Goal: Transaction & Acquisition: Purchase product/service

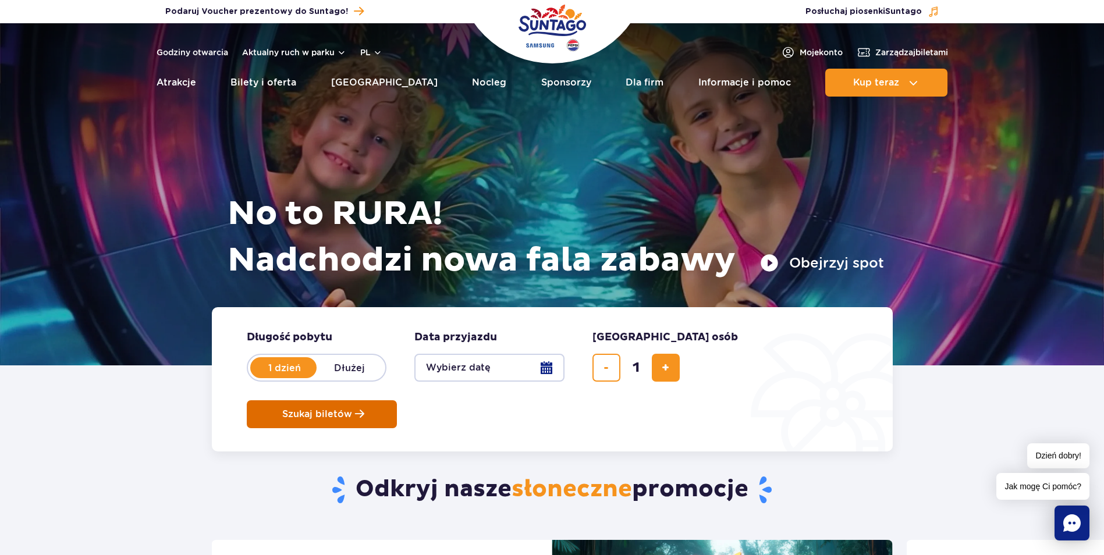
click at [352, 409] on span "Szukaj biletów" at bounding box center [317, 414] width 70 height 10
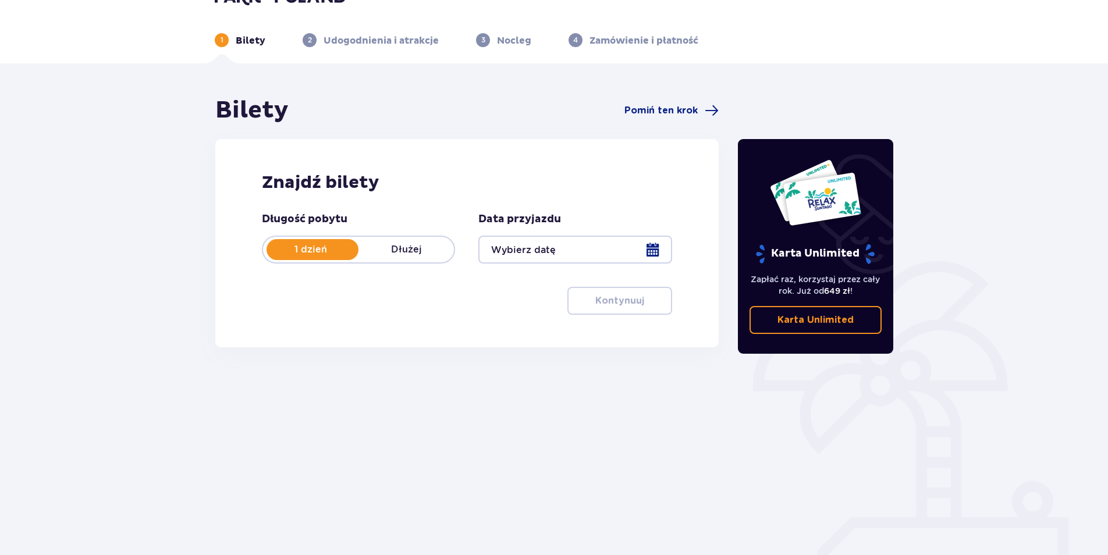
scroll to position [42, 0]
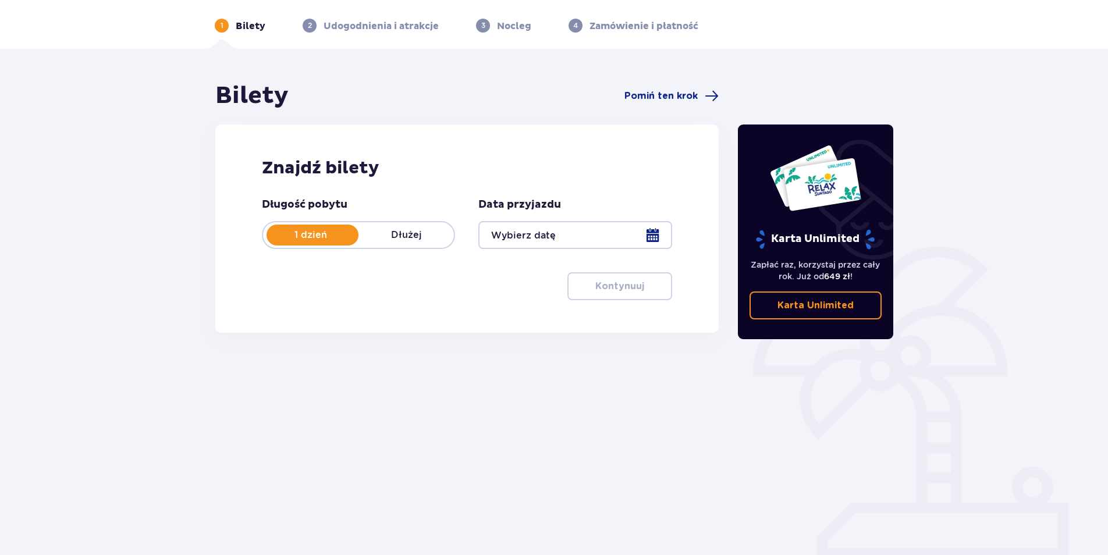
click at [654, 232] on div at bounding box center [575, 235] width 193 height 28
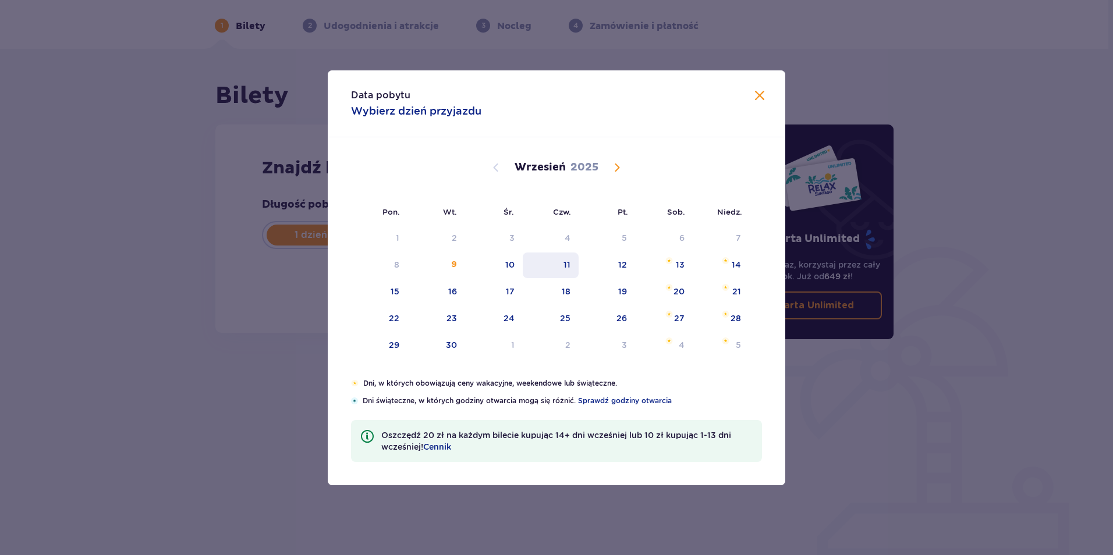
click at [562, 270] on div "11" at bounding box center [551, 266] width 56 height 26
type input "[DATE]"
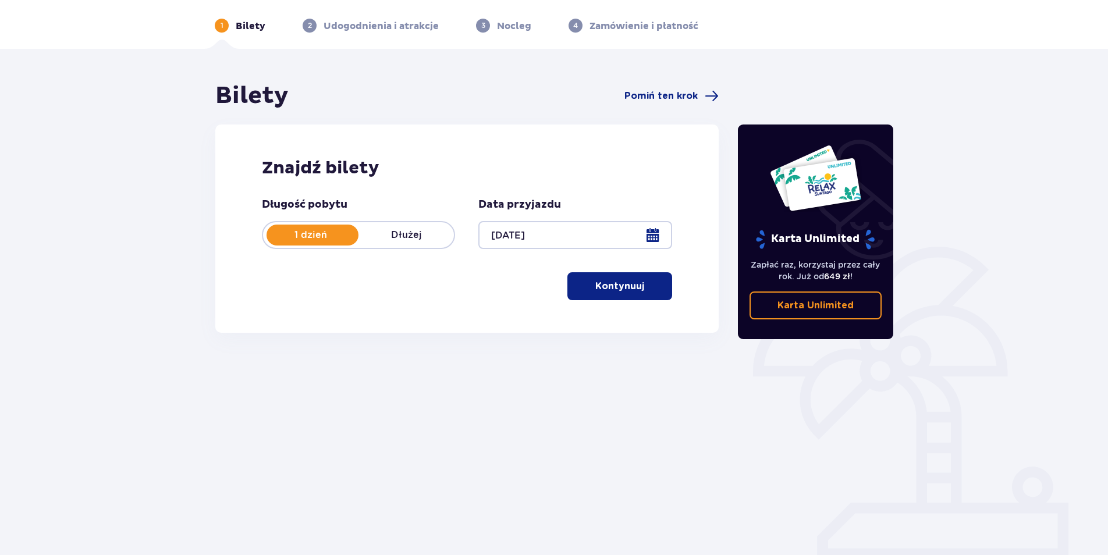
click at [621, 293] on button "Kontynuuj" at bounding box center [620, 286] width 105 height 28
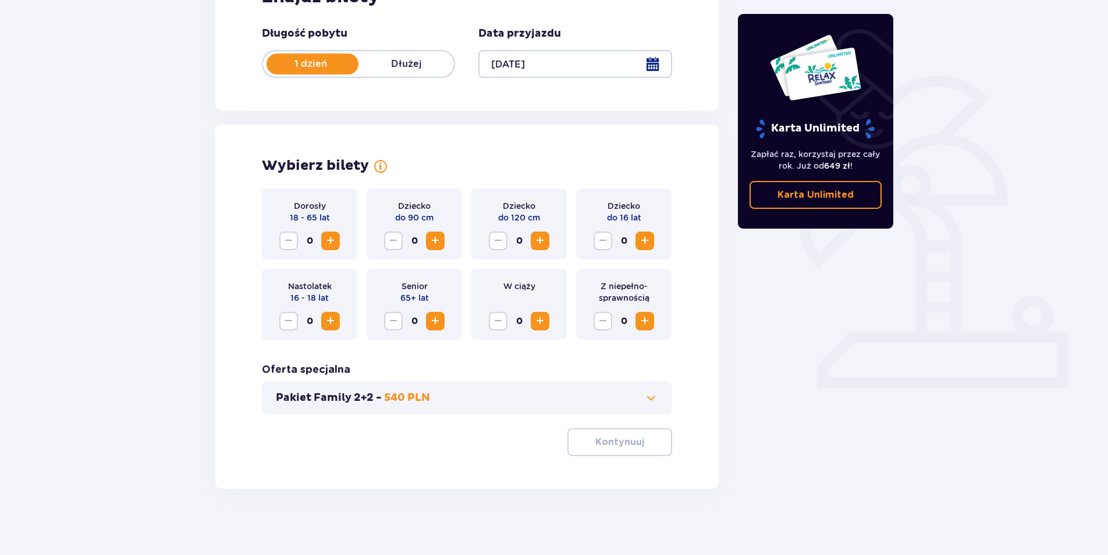
scroll to position [217, 0]
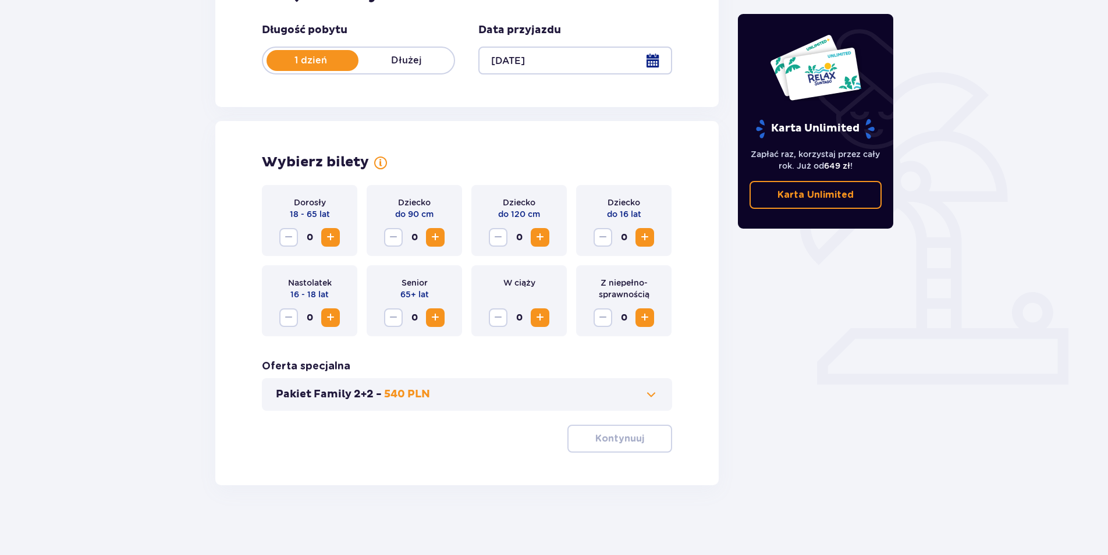
click at [329, 317] on span "Increase" at bounding box center [331, 318] width 14 height 14
click at [328, 233] on span "Increase" at bounding box center [331, 238] width 14 height 14
click at [616, 442] on p "Kontynuuj" at bounding box center [620, 439] width 49 height 13
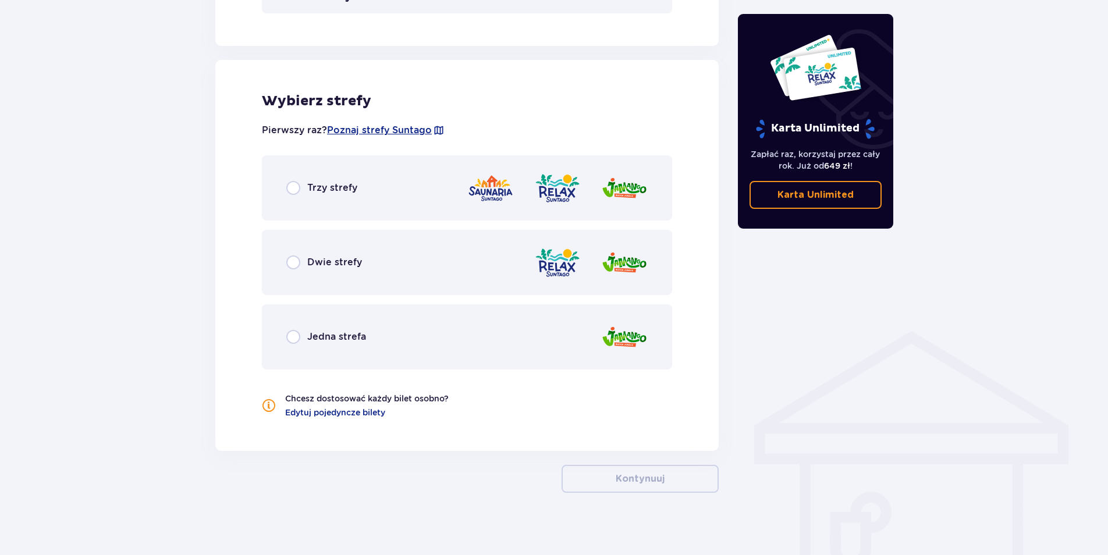
scroll to position [622, 0]
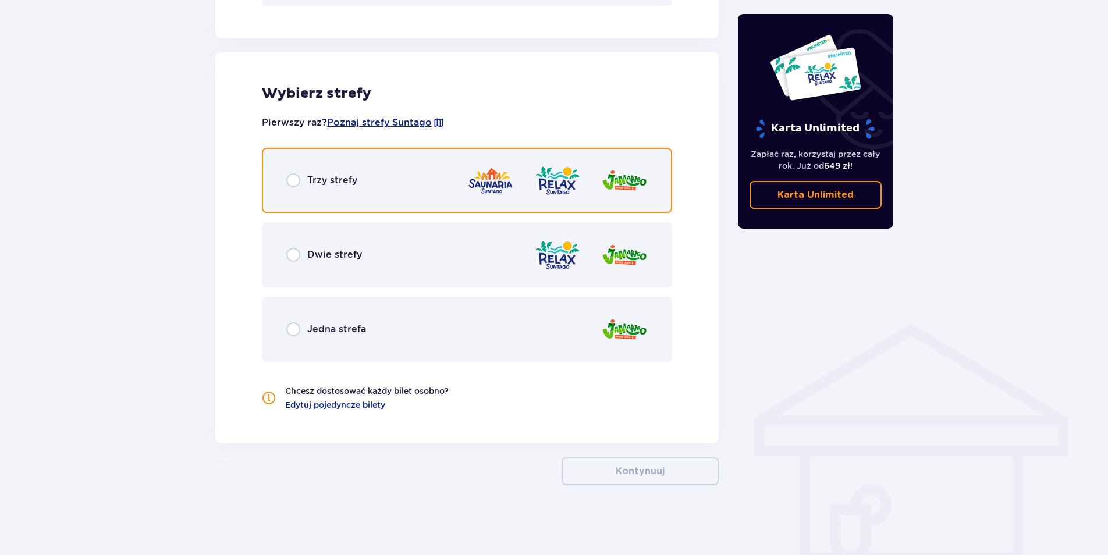
click at [290, 182] on input "radio" at bounding box center [293, 180] width 14 height 14
radio input "true"
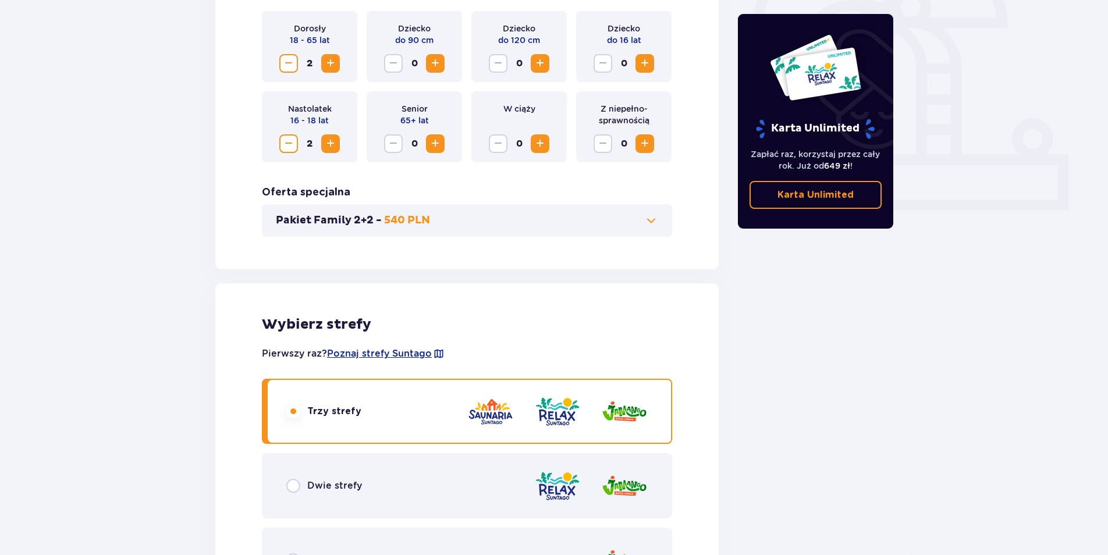
scroll to position [361, 0]
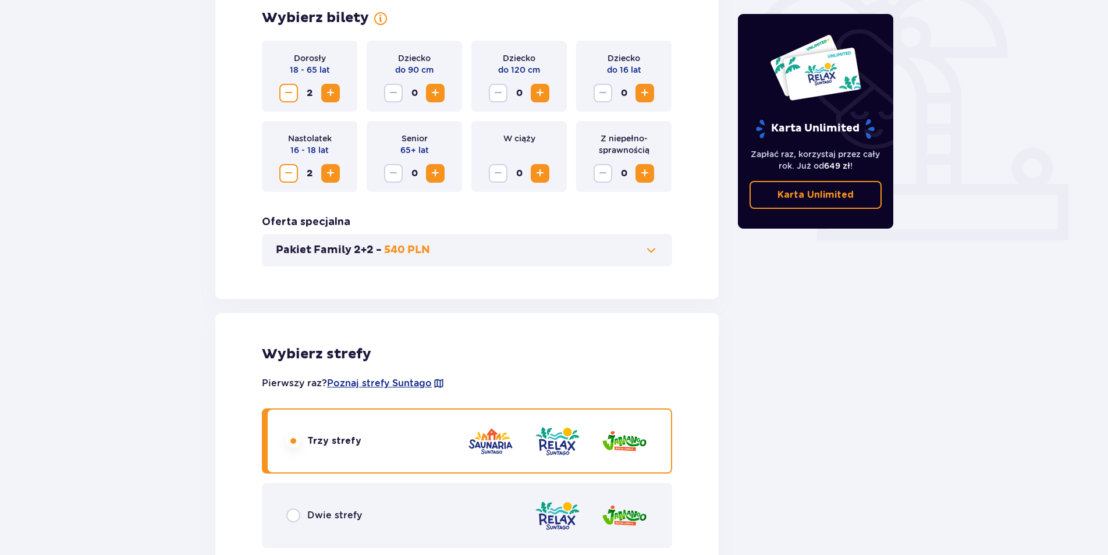
click at [292, 175] on span "Decrease" at bounding box center [289, 173] width 14 height 14
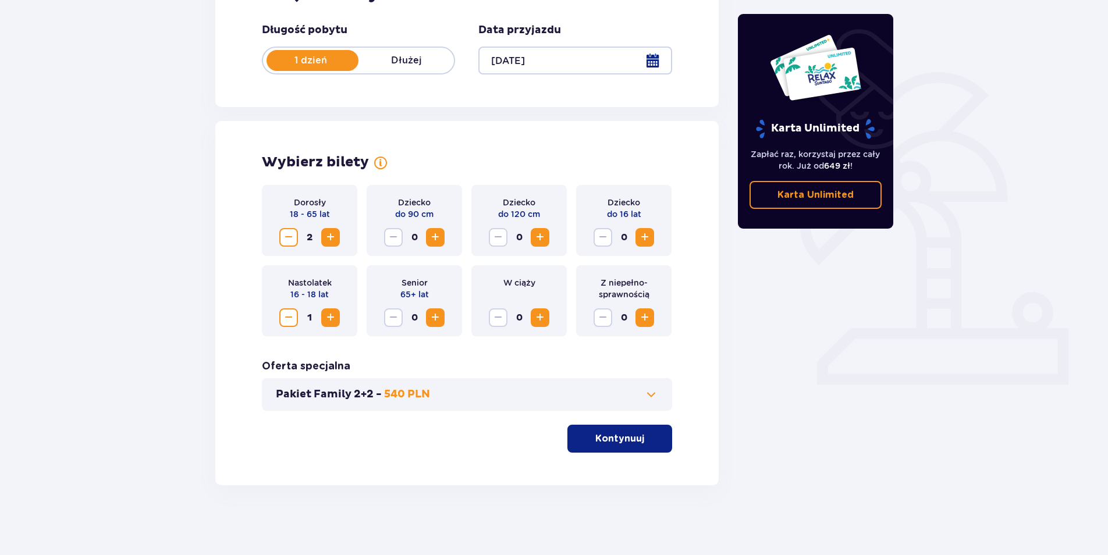
scroll to position [217, 0]
click at [284, 317] on span "Decrease" at bounding box center [289, 318] width 14 height 14
click at [642, 237] on span "Increase" at bounding box center [645, 238] width 14 height 14
click at [603, 436] on p "Kontynuuj" at bounding box center [620, 439] width 49 height 13
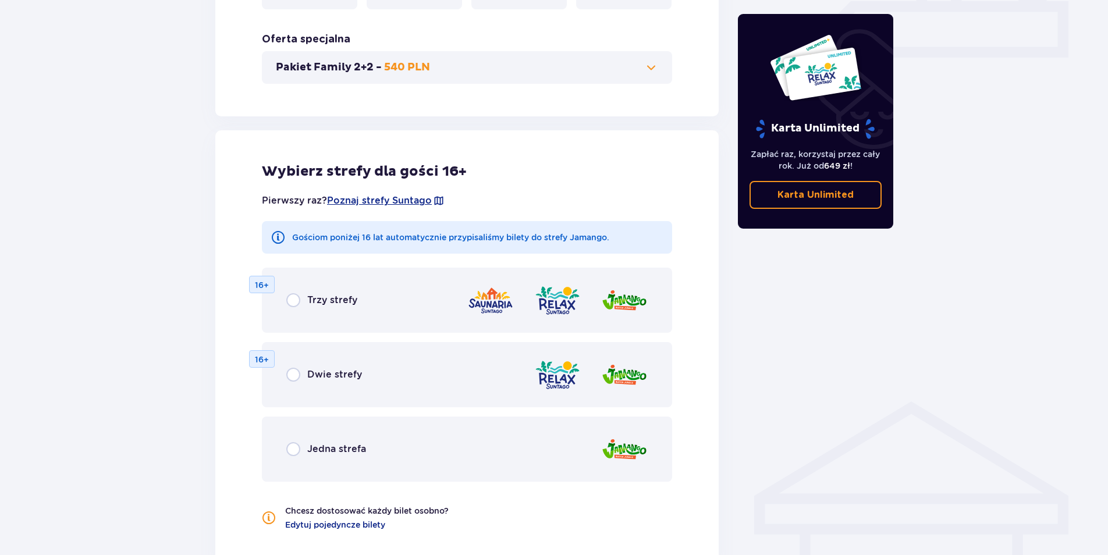
scroll to position [373, 0]
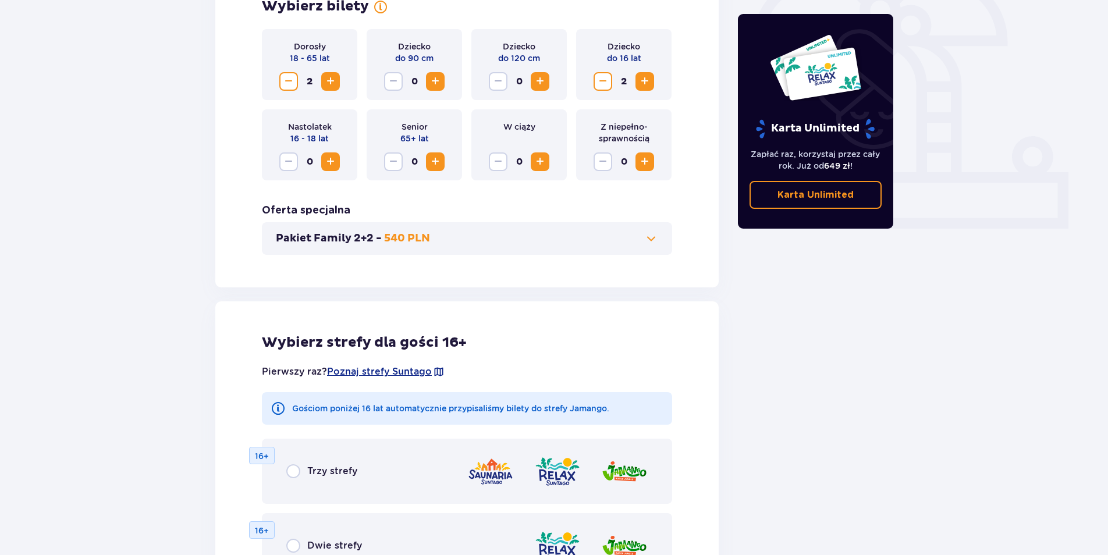
click at [650, 237] on span at bounding box center [651, 239] width 14 height 14
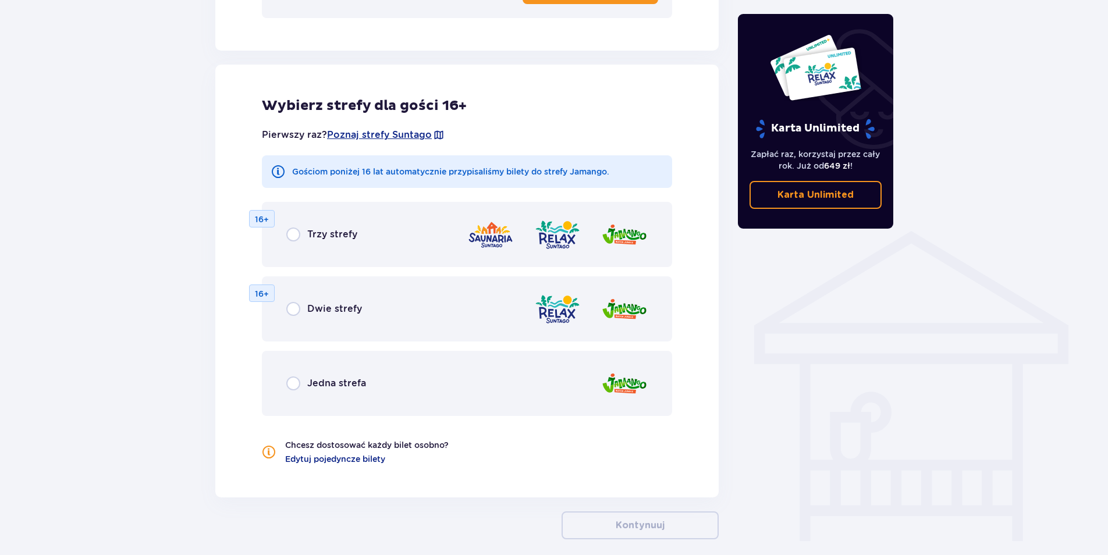
scroll to position [731, 0]
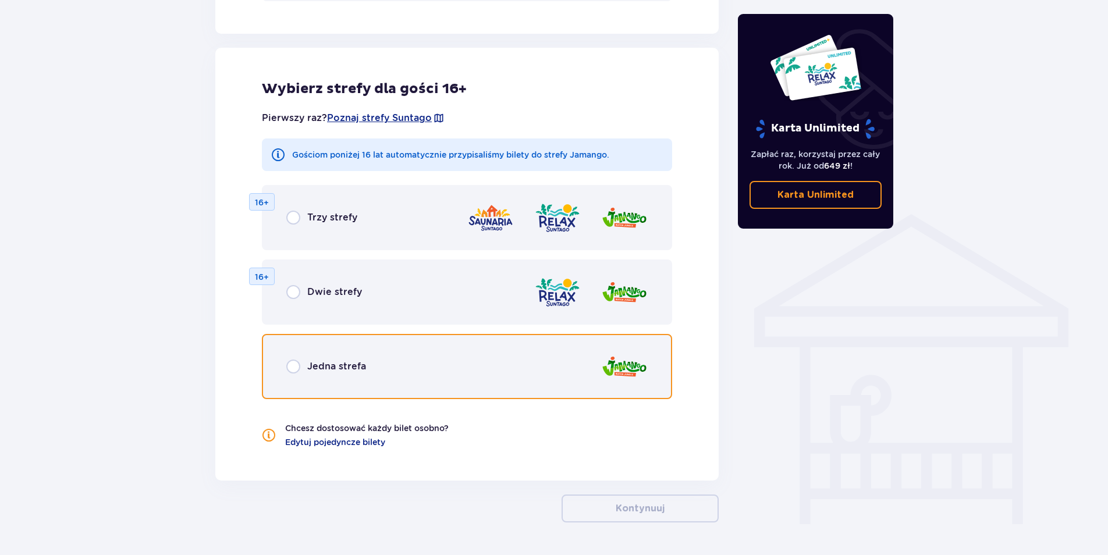
click at [297, 370] on input "radio" at bounding box center [293, 367] width 14 height 14
radio input "true"
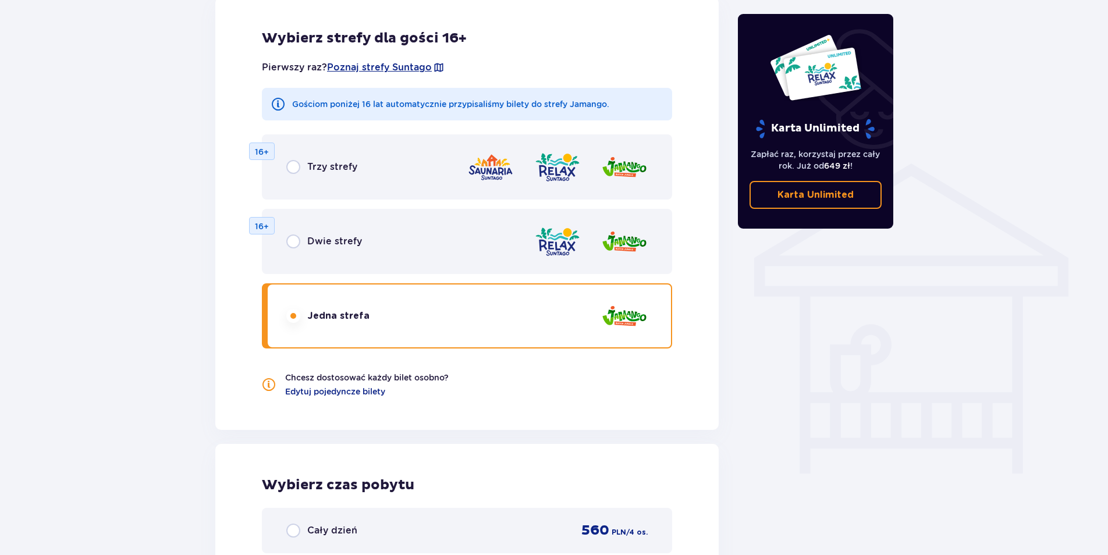
scroll to position [740, 0]
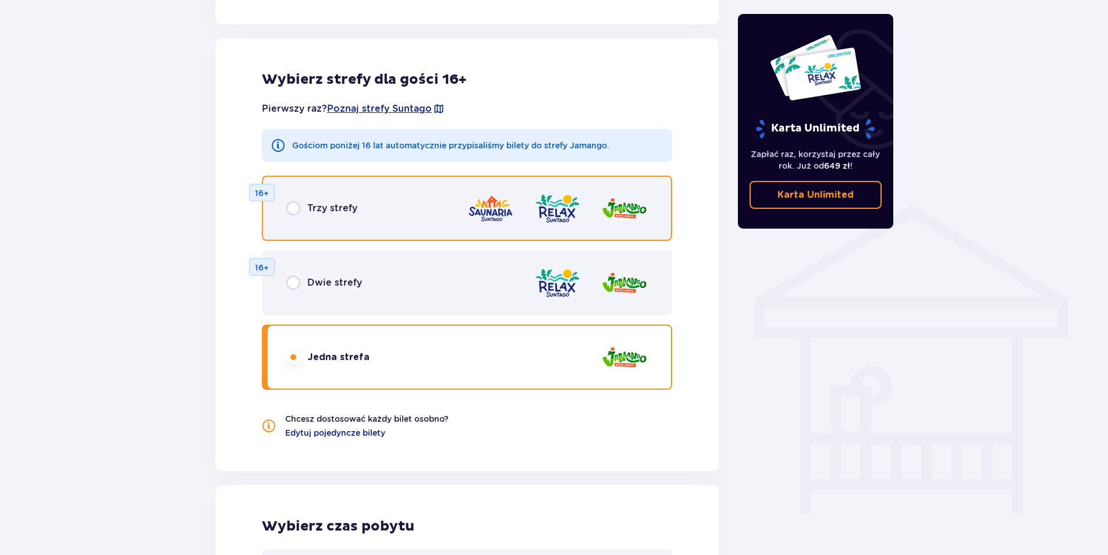
click at [291, 210] on input "radio" at bounding box center [293, 208] width 14 height 14
radio input "true"
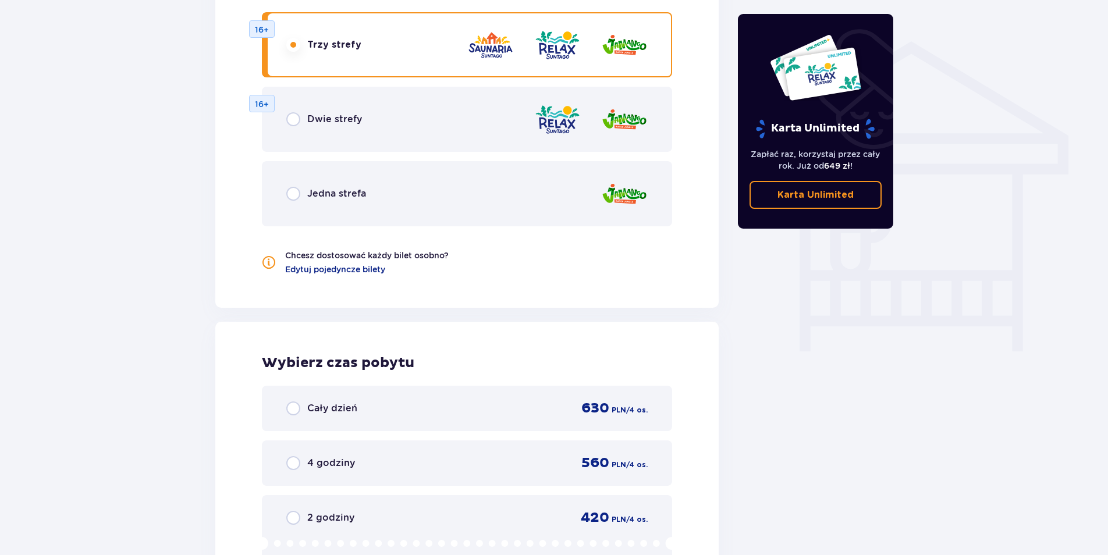
scroll to position [799, 0]
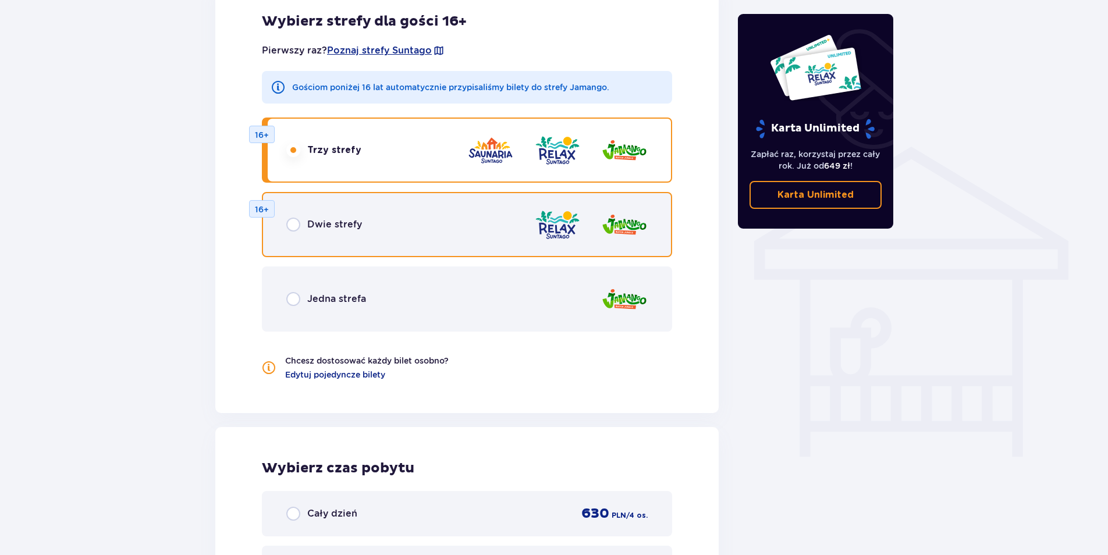
click at [292, 225] on input "radio" at bounding box center [293, 225] width 14 height 14
radio input "true"
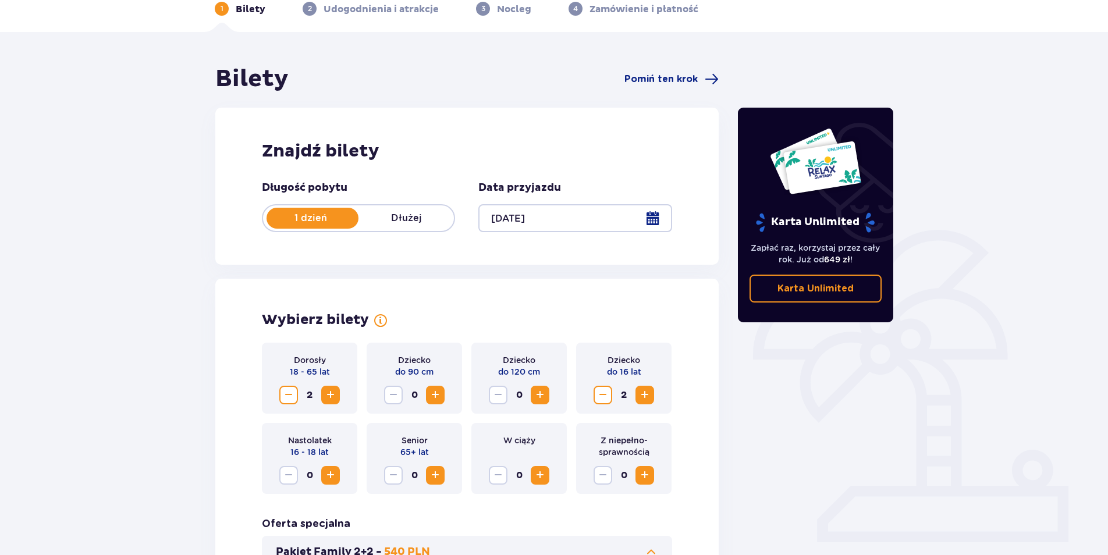
scroll to position [175, 0]
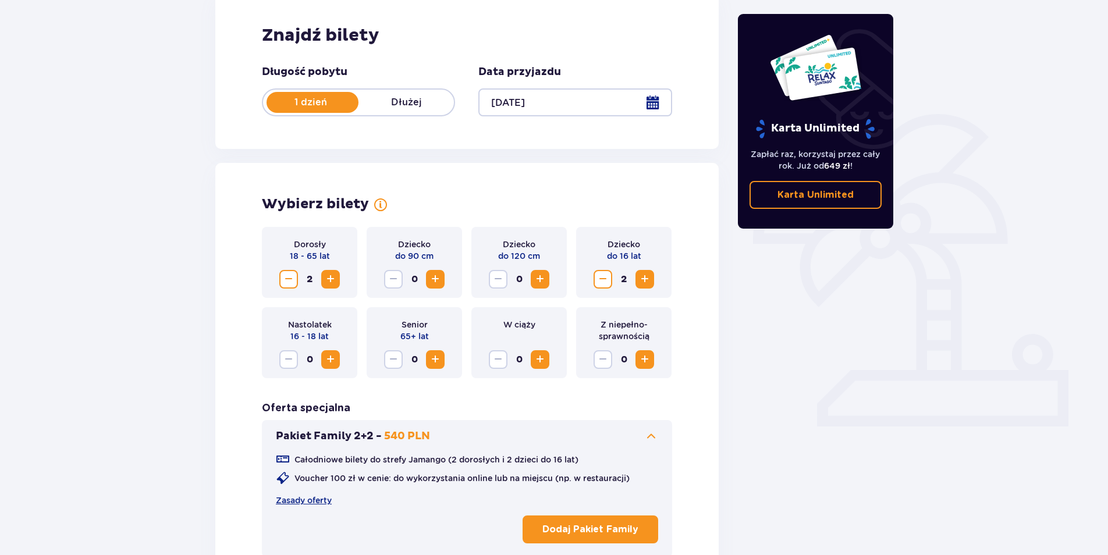
click at [605, 281] on span "Decrease" at bounding box center [603, 279] width 14 height 14
click at [885, 482] on div "Karta Unlimited Zapłać raz, korzystaj przez cały rok. Już od 649 zł ! Karta Unl…" at bounding box center [816, 290] width 175 height 683
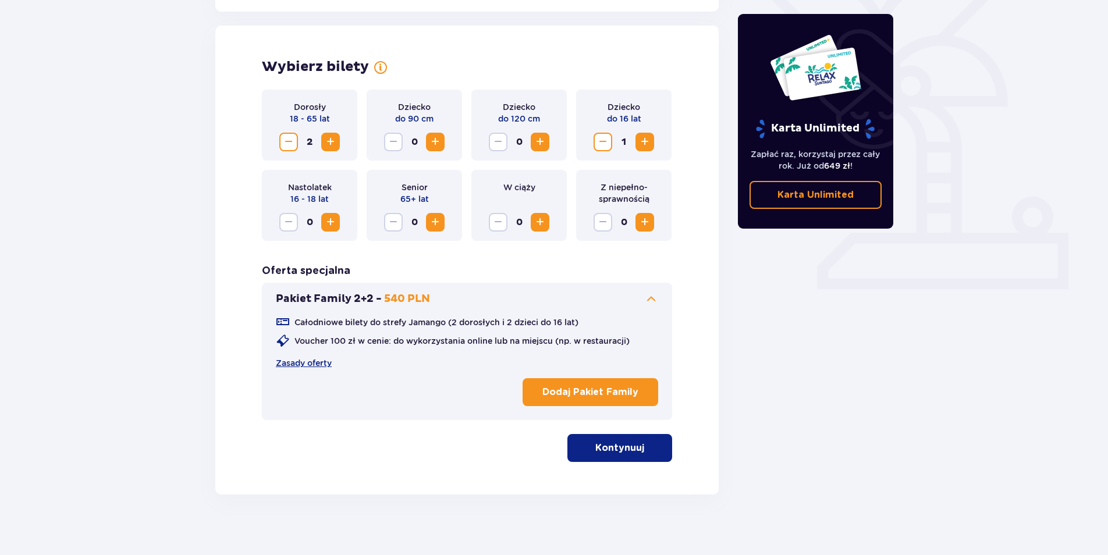
scroll to position [321, 0]
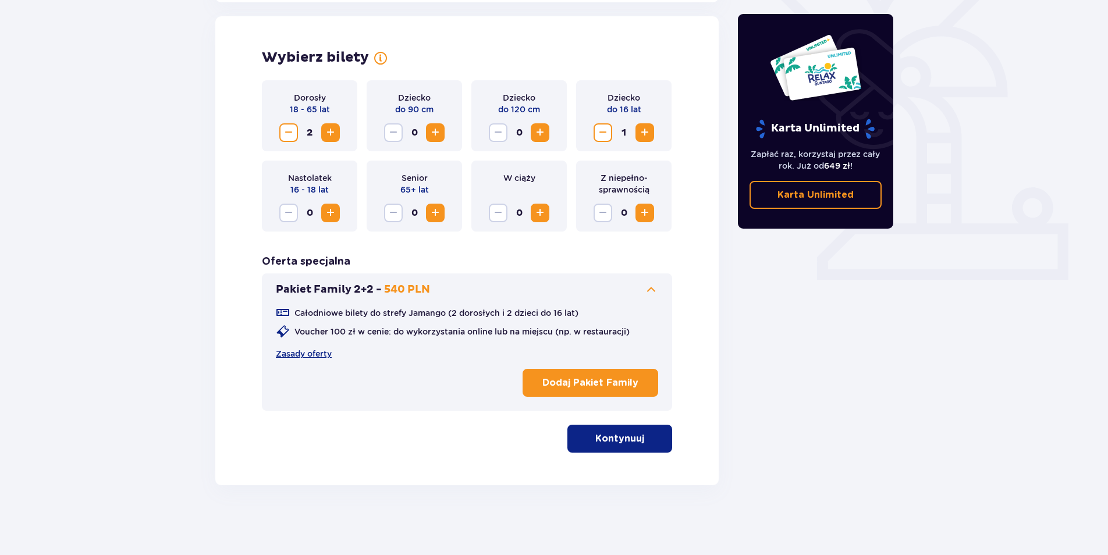
click at [636, 446] on button "Kontynuuj" at bounding box center [620, 439] width 105 height 28
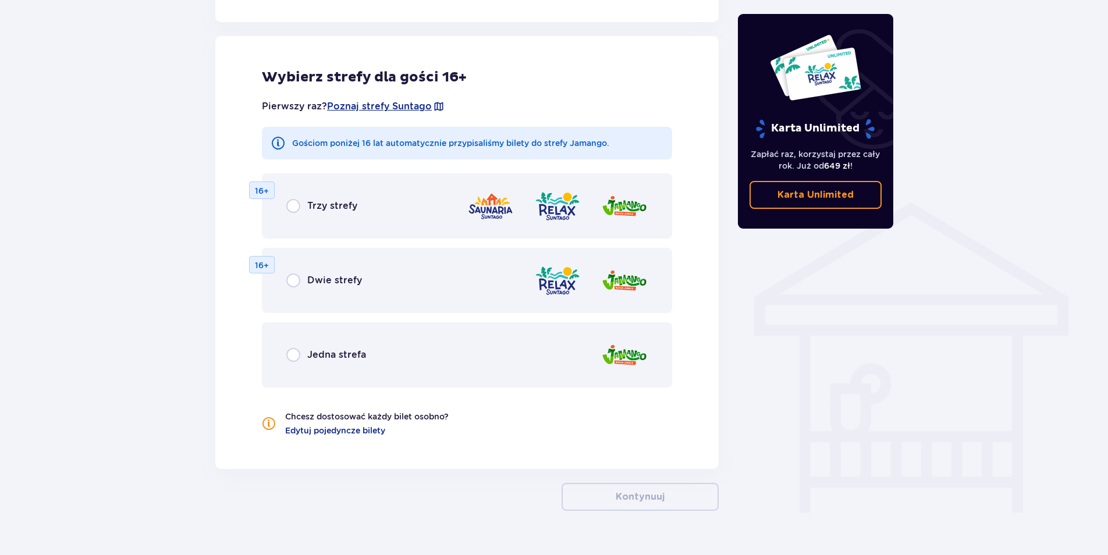
scroll to position [751, 0]
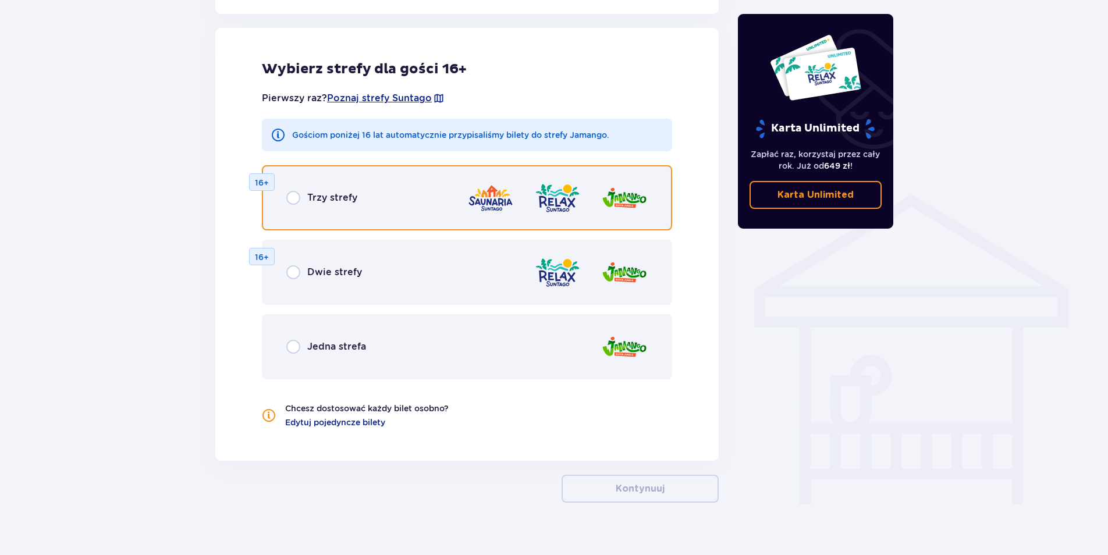
click at [290, 193] on input "radio" at bounding box center [293, 198] width 14 height 14
radio input "true"
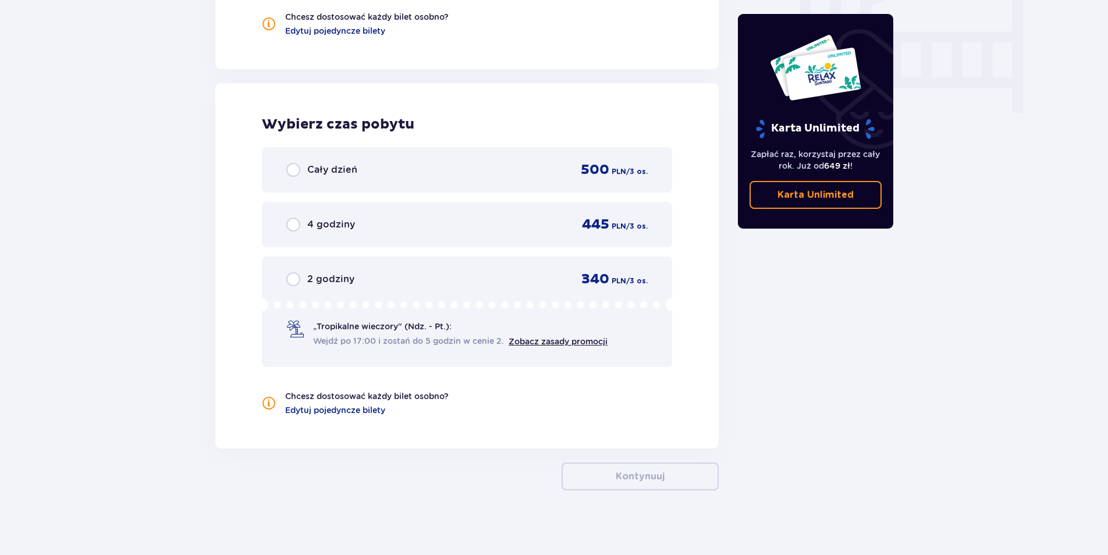
scroll to position [1148, 0]
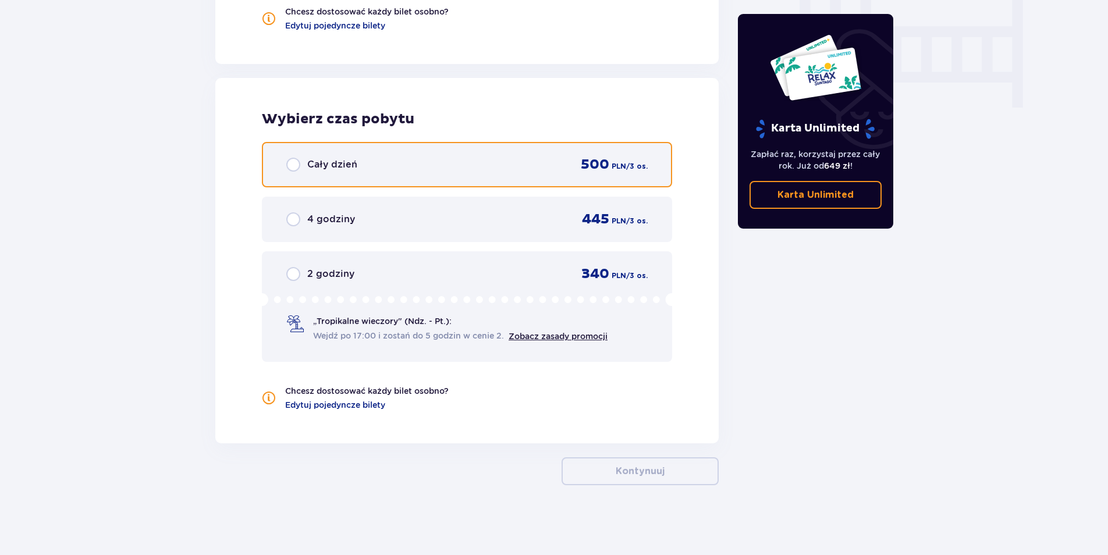
click at [290, 166] on input "radio" at bounding box center [293, 165] width 14 height 14
radio input "true"
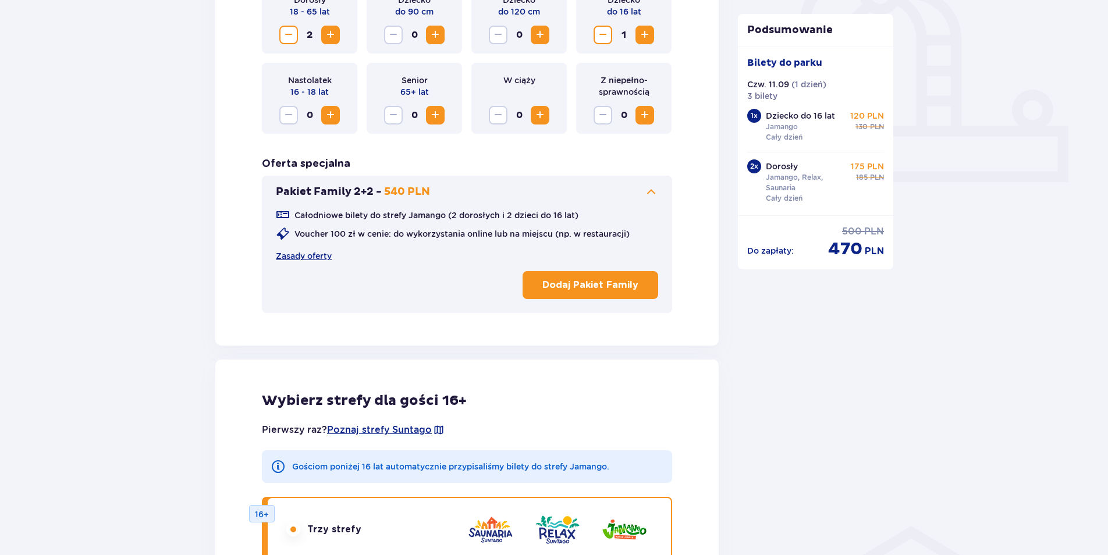
scroll to position [282, 0]
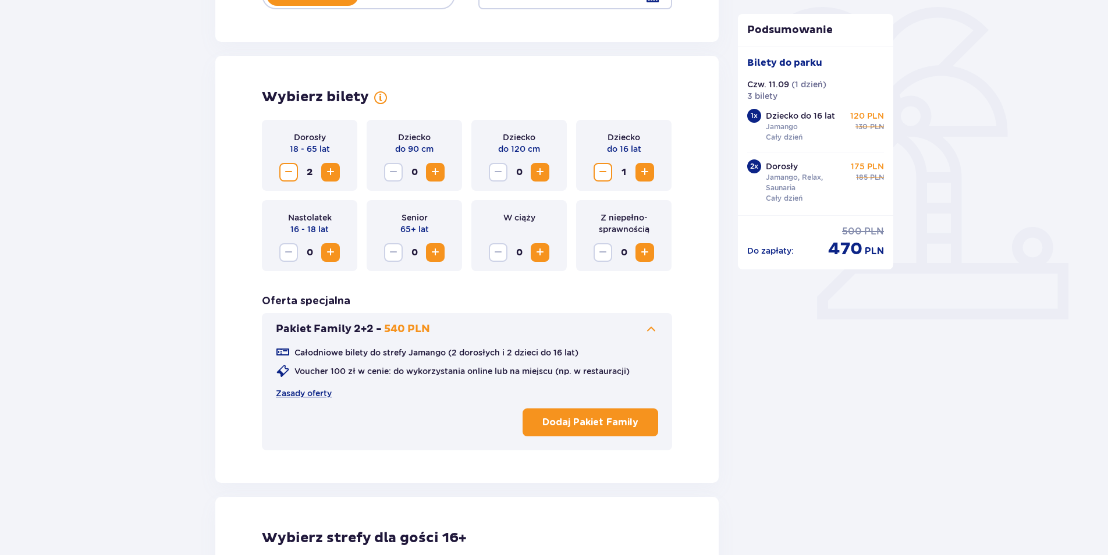
click at [283, 176] on span "Decrease" at bounding box center [289, 172] width 14 height 14
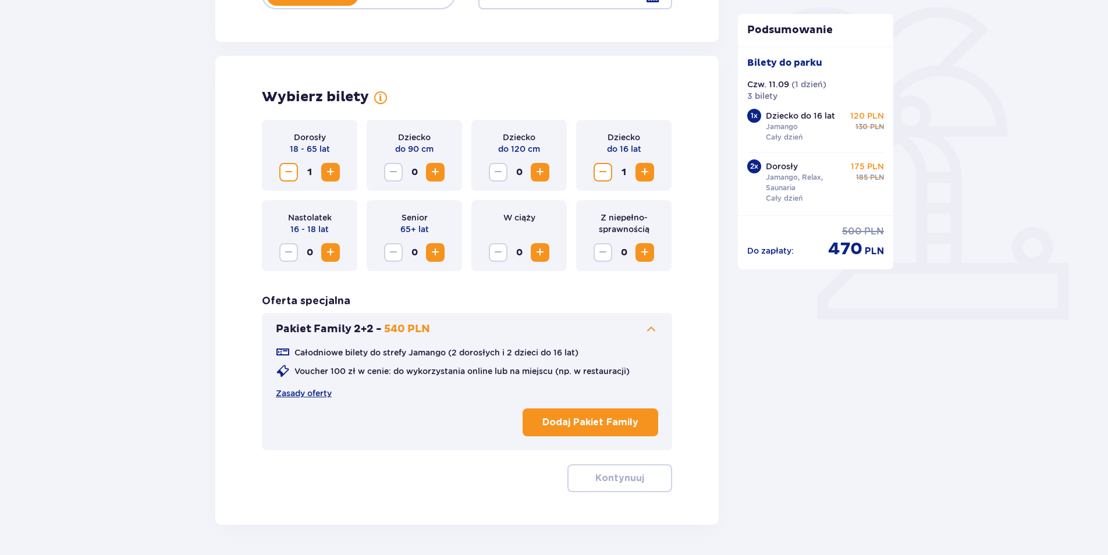
click at [283, 176] on span "Decrease" at bounding box center [289, 172] width 14 height 14
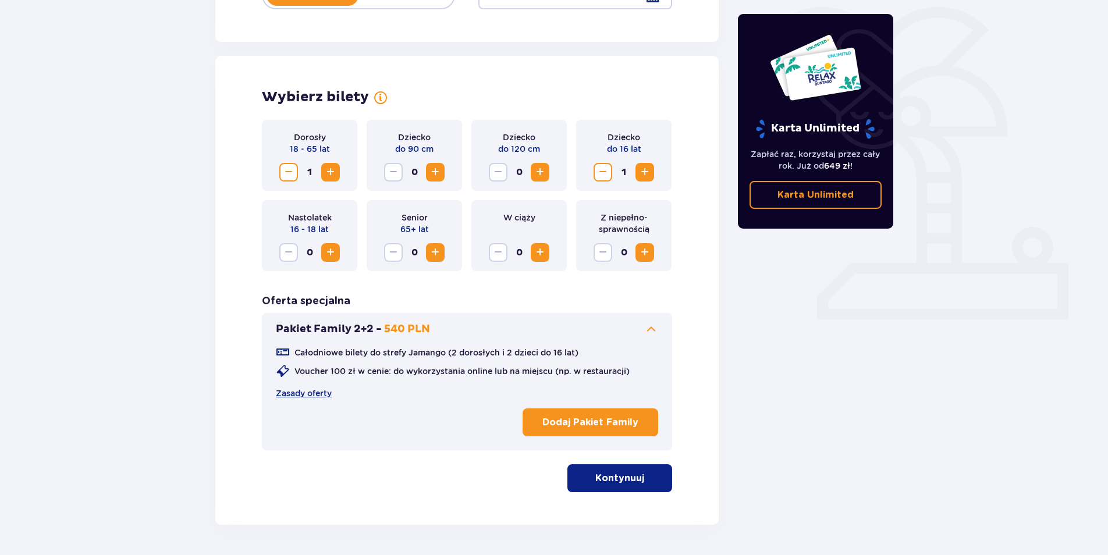
click at [290, 173] on span "Decrease" at bounding box center [289, 172] width 14 height 14
click at [628, 477] on p "Kontynuuj" at bounding box center [620, 478] width 49 height 13
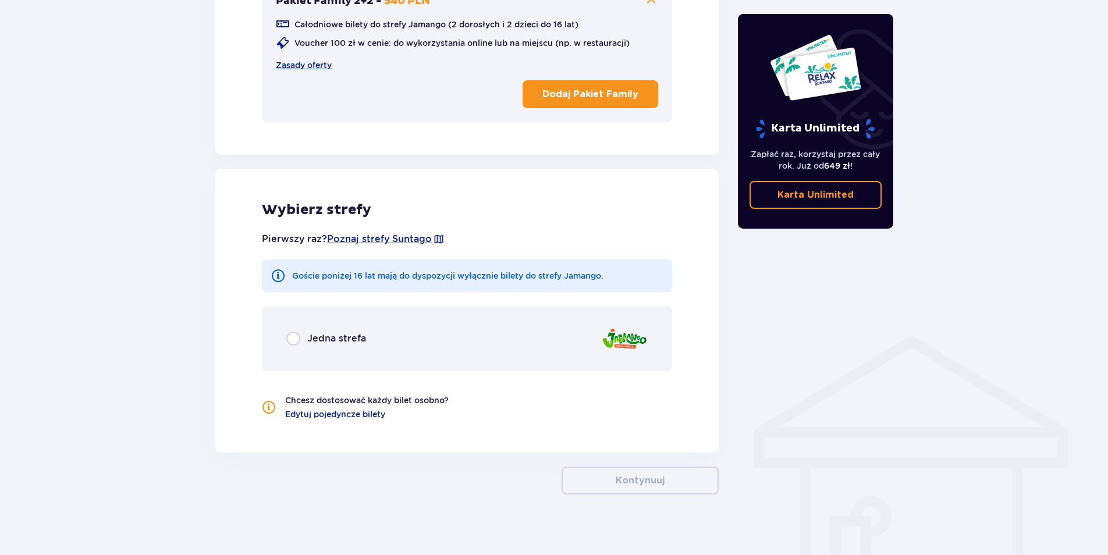
scroll to position [619, 0]
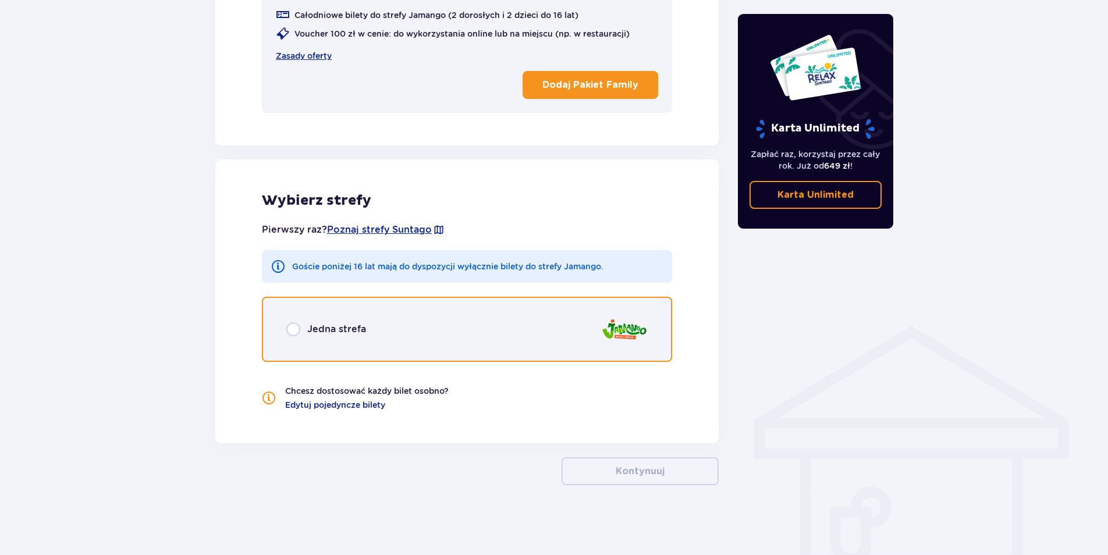
click at [293, 328] on input "radio" at bounding box center [293, 330] width 14 height 14
radio input "true"
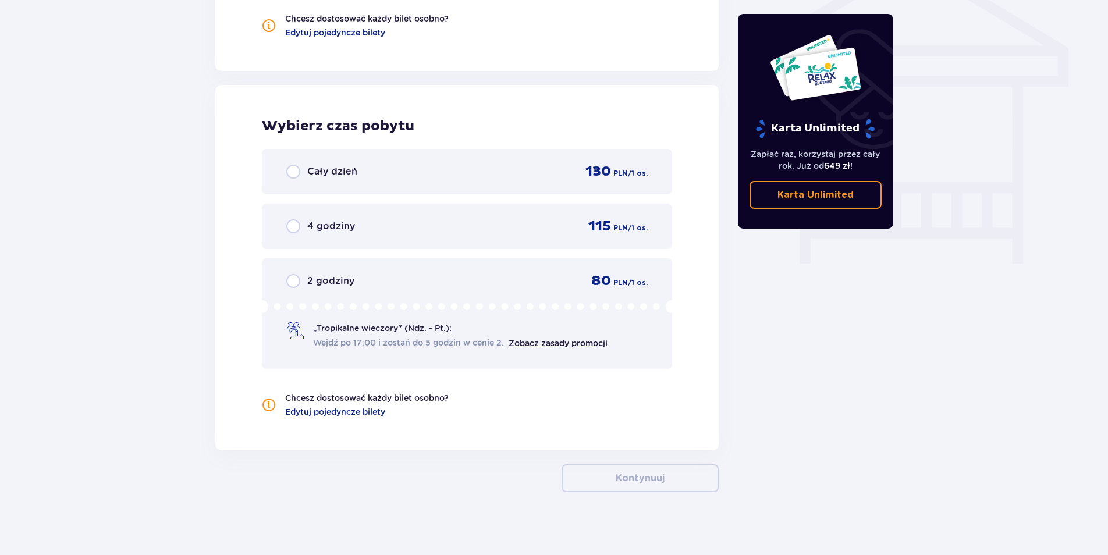
scroll to position [999, 0]
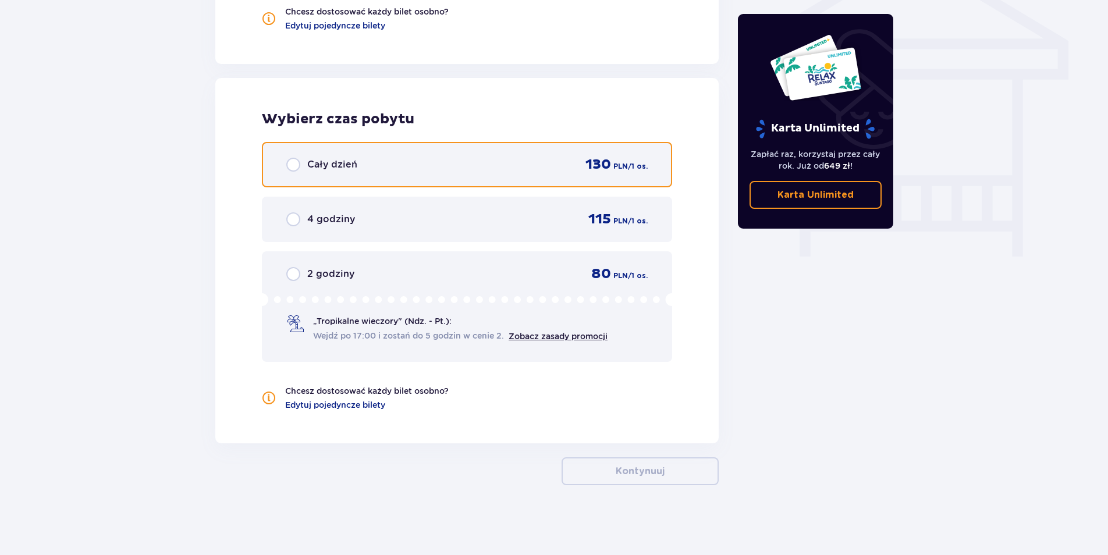
click at [292, 164] on input "radio" at bounding box center [293, 165] width 14 height 14
radio input "true"
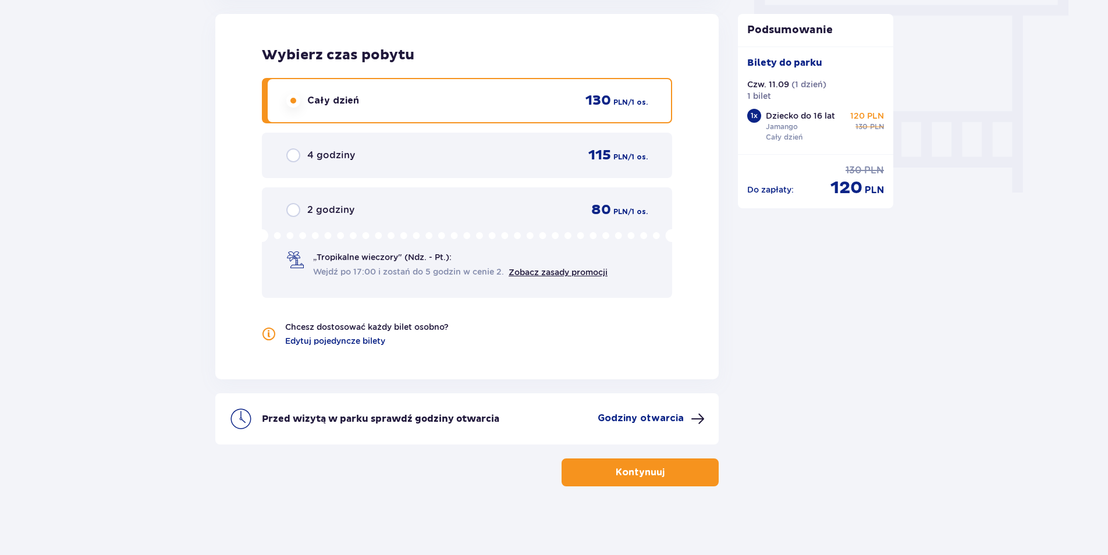
scroll to position [1064, 0]
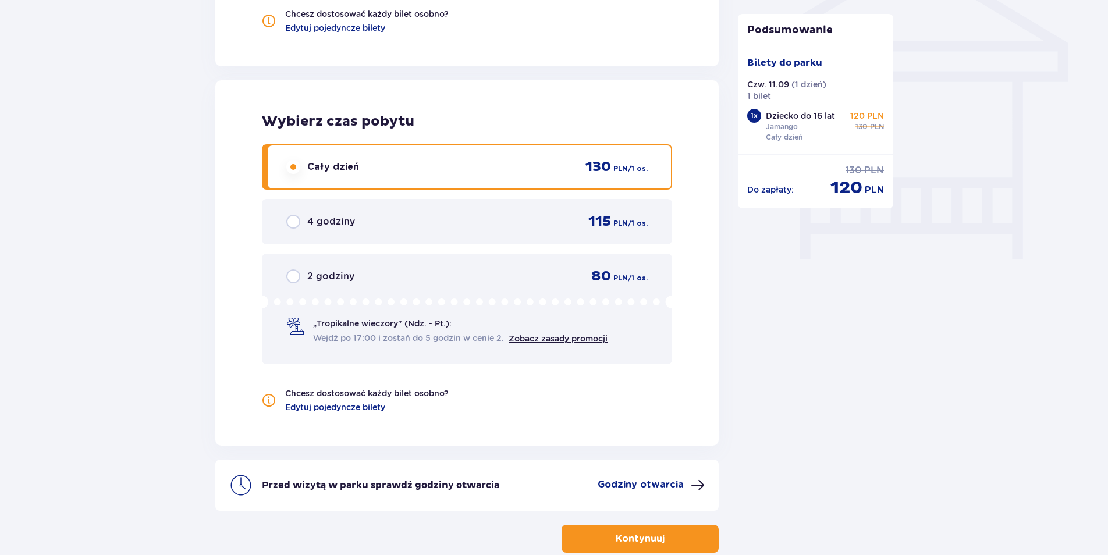
scroll to position [831, 0]
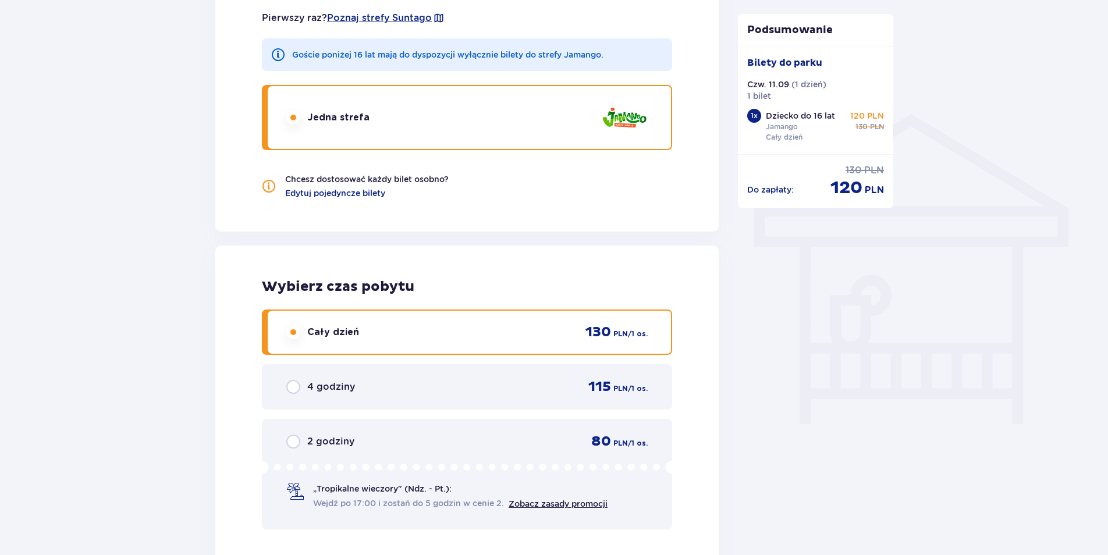
click at [628, 119] on img at bounding box center [624, 117] width 47 height 33
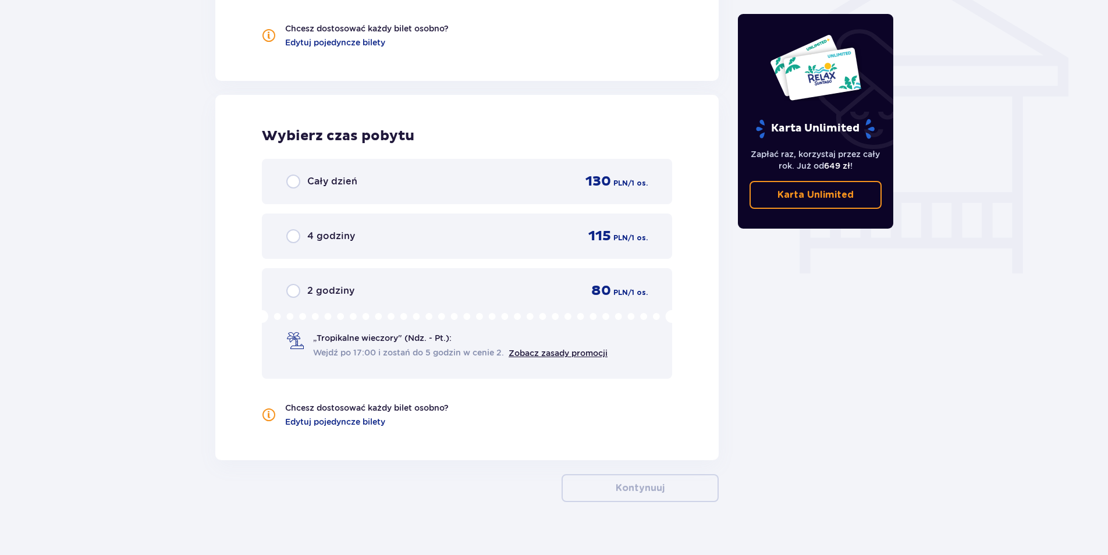
scroll to position [999, 0]
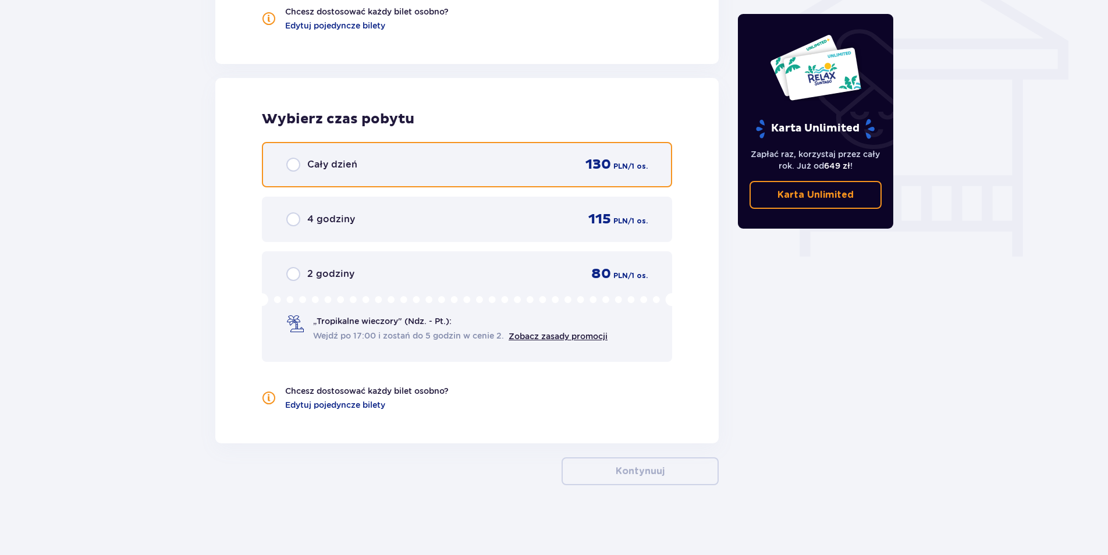
click at [292, 163] on input "radio" at bounding box center [293, 165] width 14 height 14
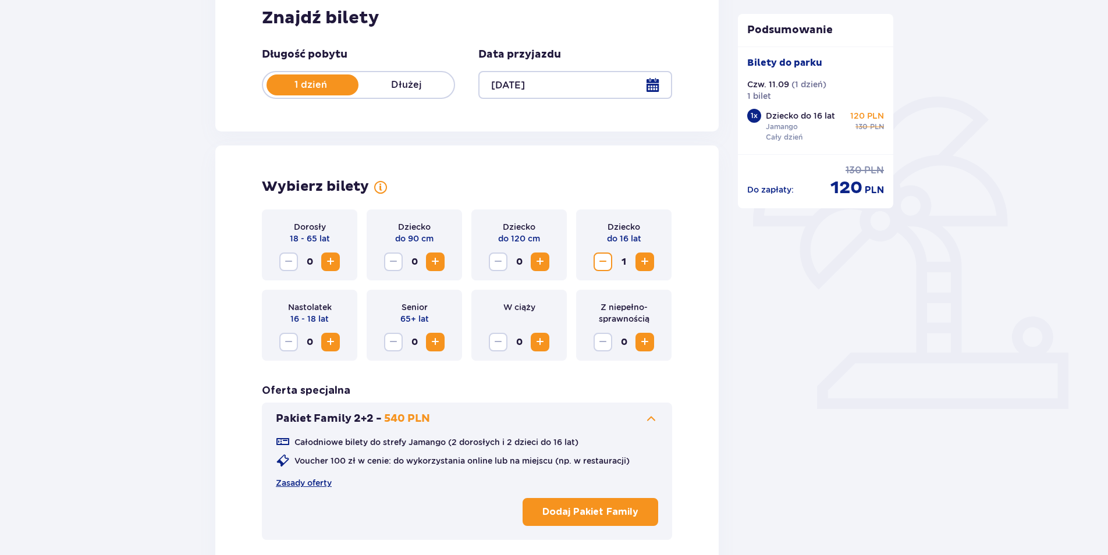
scroll to position [191, 0]
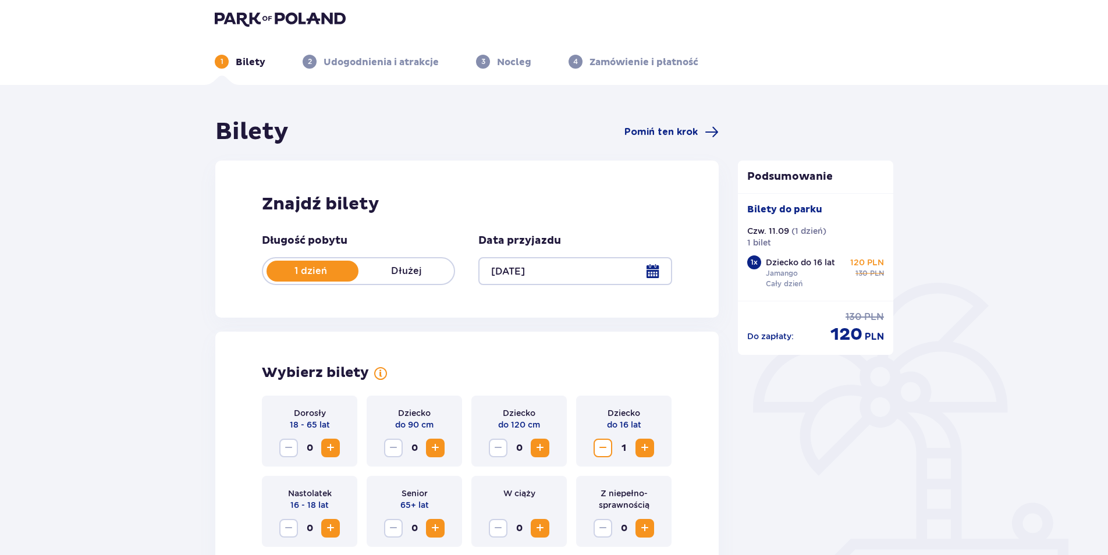
scroll to position [0, 0]
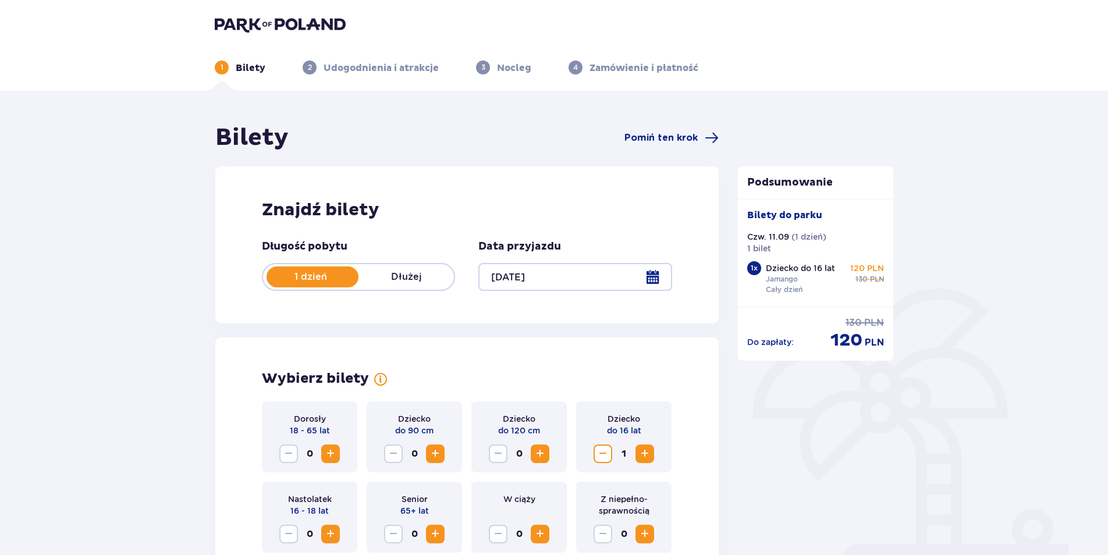
click at [288, 27] on img at bounding box center [280, 24] width 131 height 16
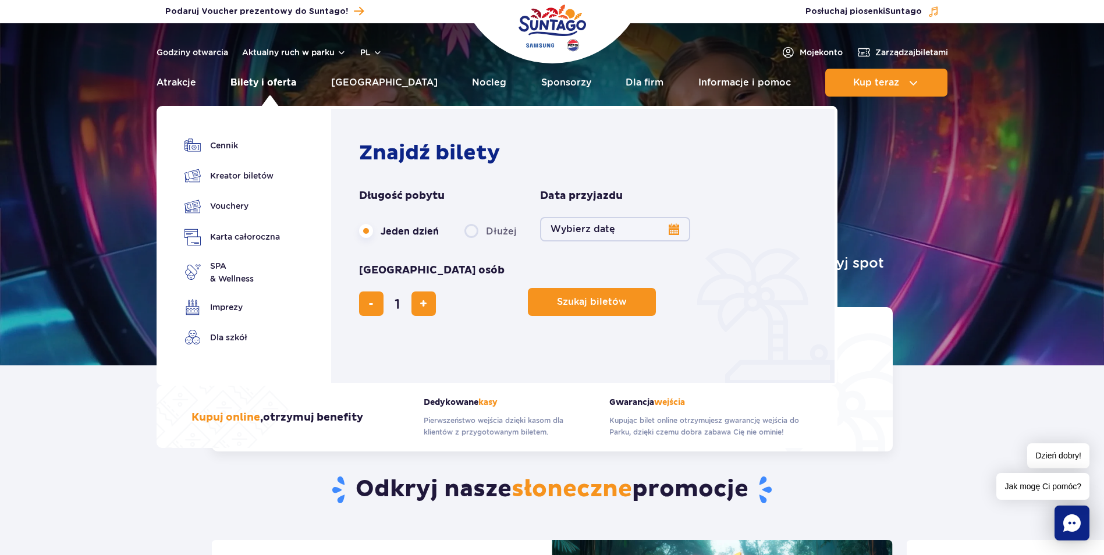
click at [254, 84] on link "Bilety i oferta" at bounding box center [264, 83] width 66 height 28
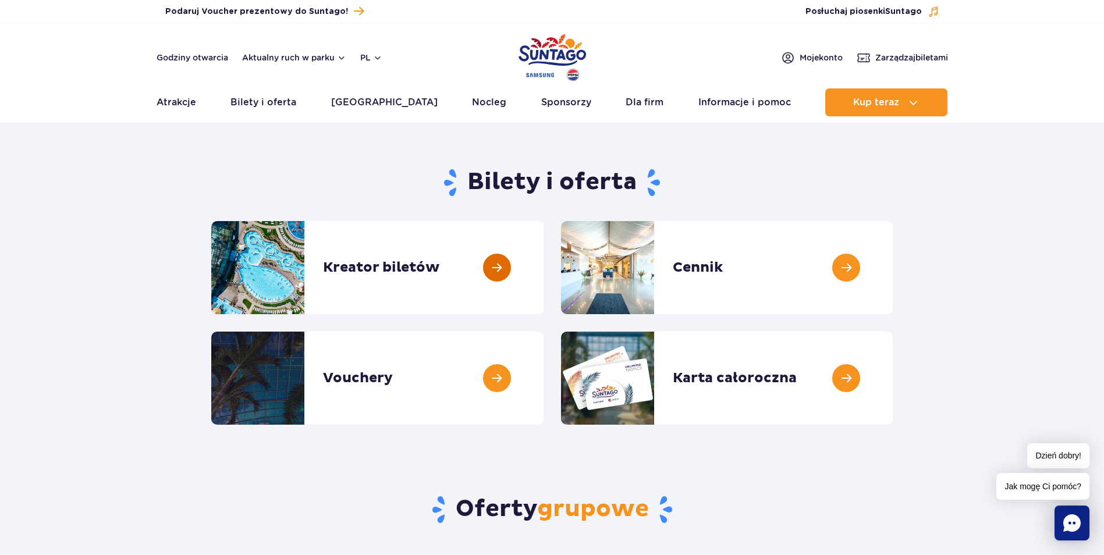
click at [544, 267] on link at bounding box center [544, 267] width 0 height 93
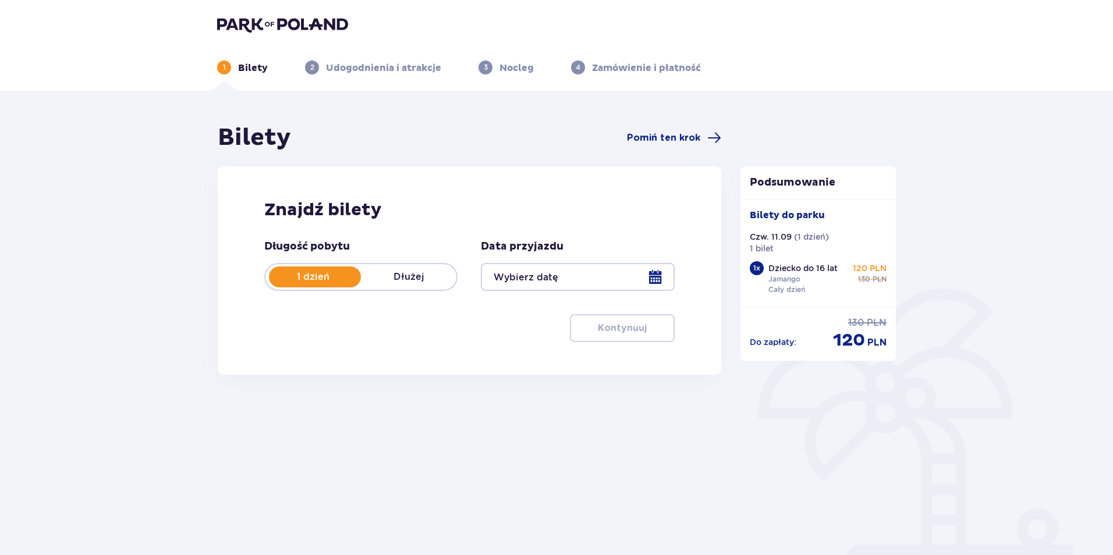
type input "[DATE]"
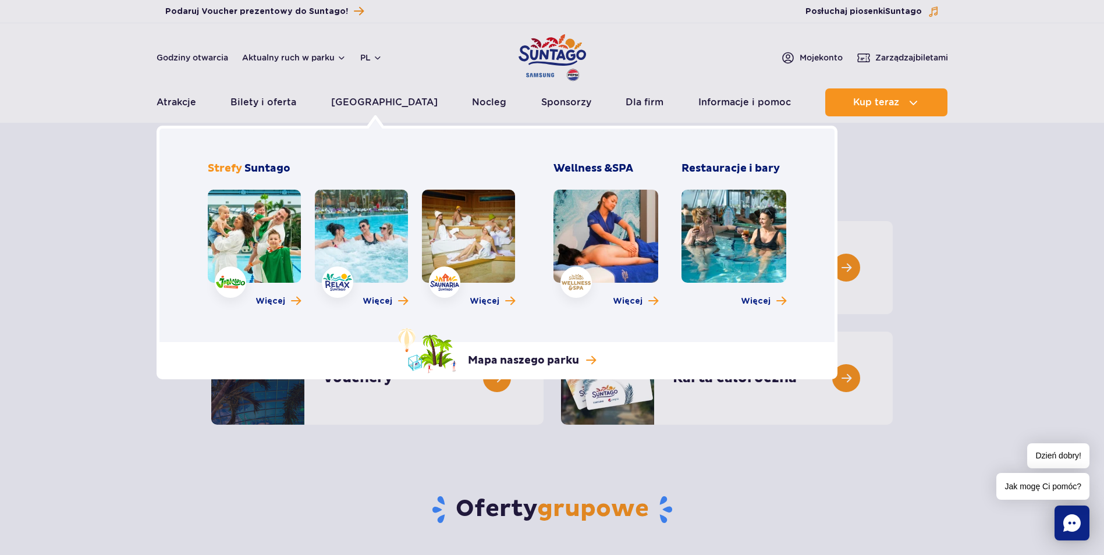
click at [233, 284] on img at bounding box center [230, 282] width 29 height 13
click at [272, 302] on span "Więcej" at bounding box center [271, 302] width 30 height 12
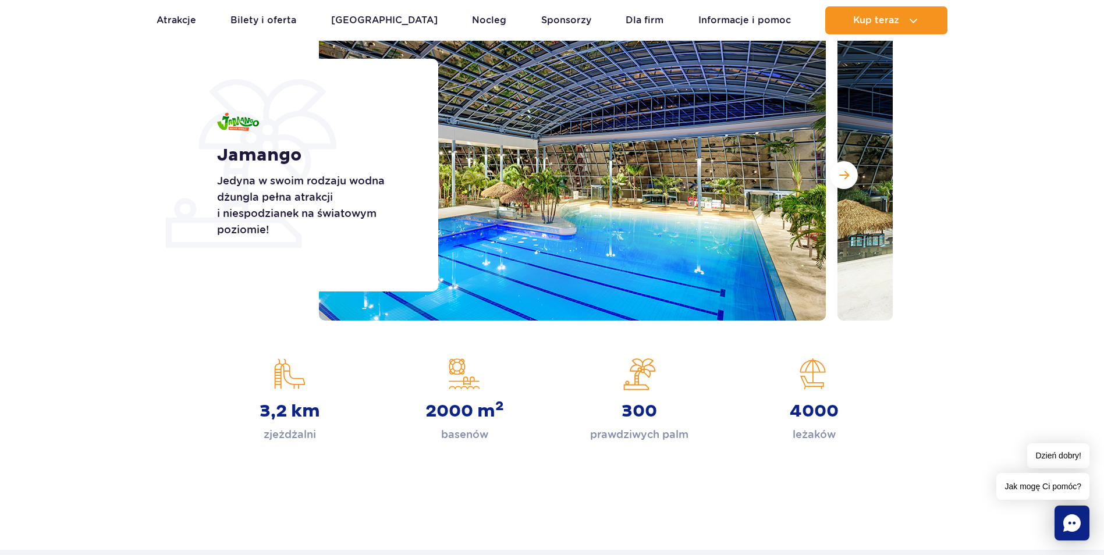
scroll to position [175, 0]
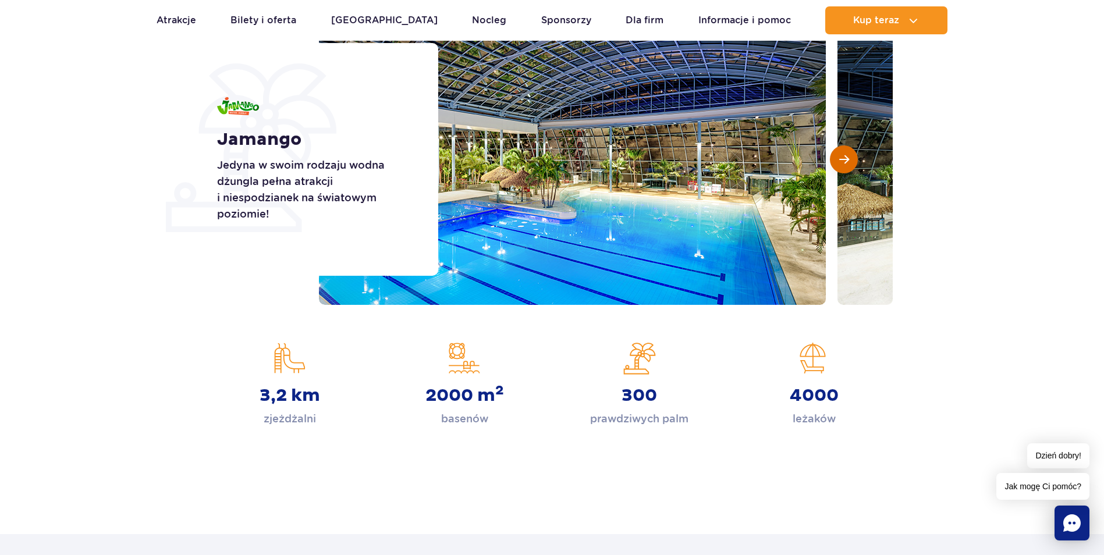
click at [848, 168] on button "Następny slajd" at bounding box center [844, 160] width 28 height 28
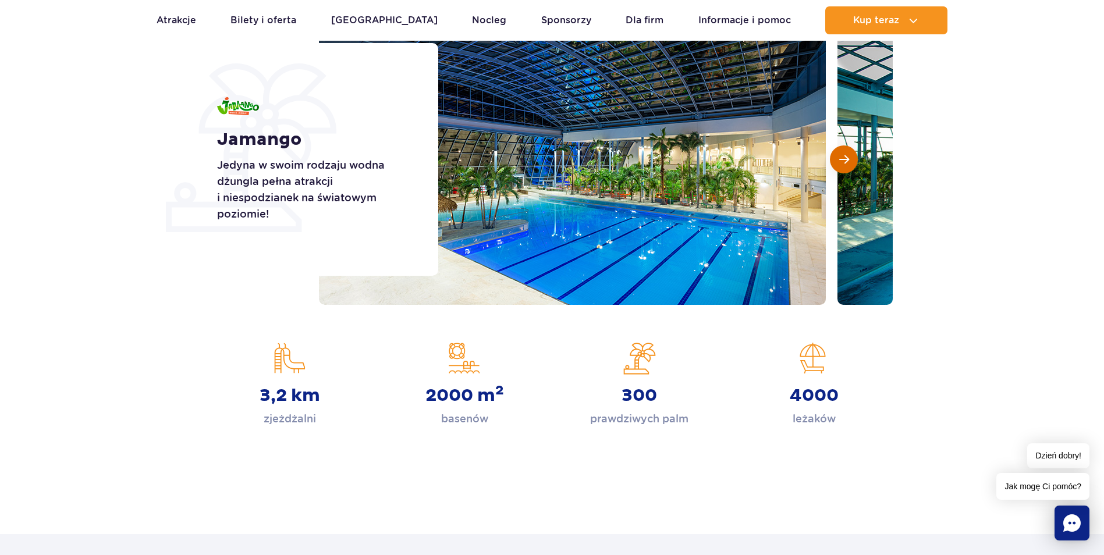
click at [841, 165] on span "Następny slajd" at bounding box center [844, 159] width 10 height 10
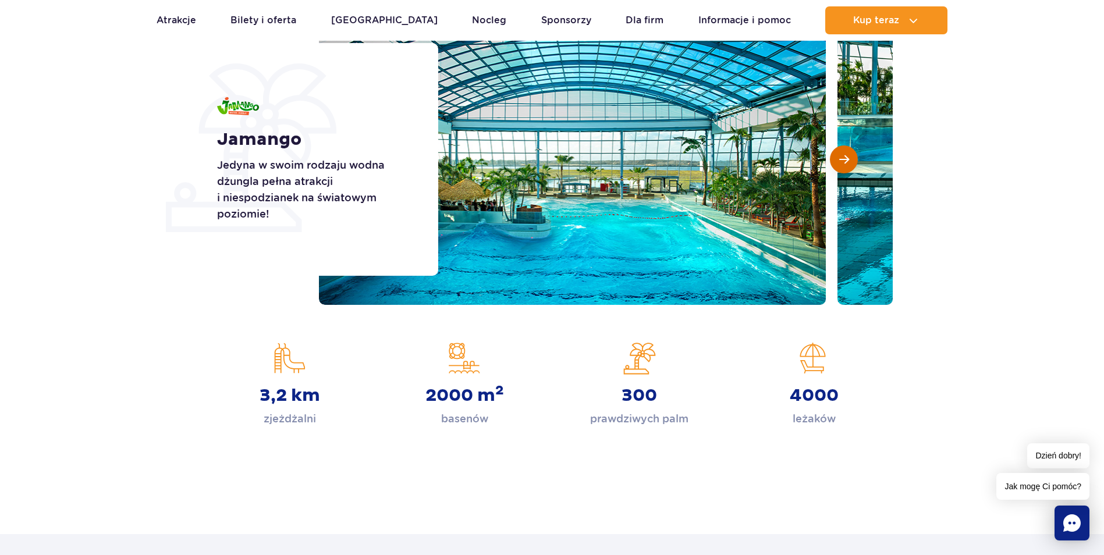
click at [841, 165] on span "Następny slajd" at bounding box center [844, 159] width 10 height 10
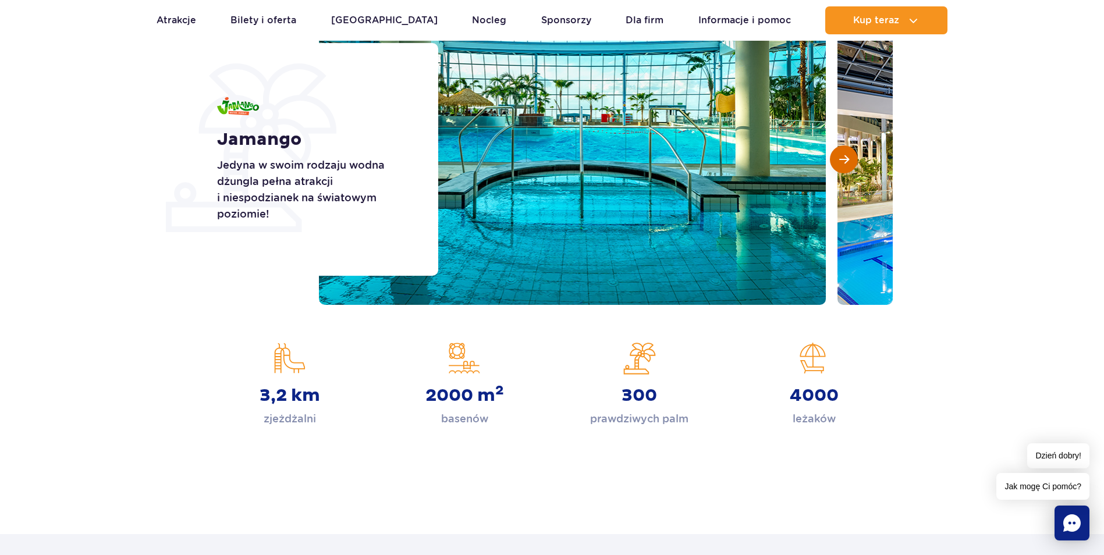
click at [841, 165] on span "Następny slajd" at bounding box center [844, 159] width 10 height 10
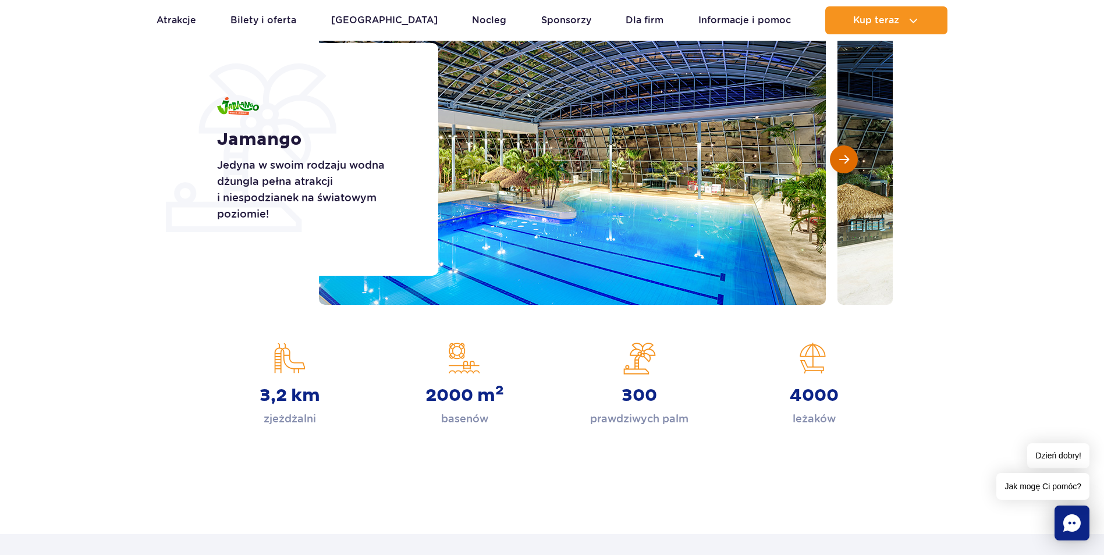
click at [842, 165] on span "Następny slajd" at bounding box center [844, 159] width 10 height 10
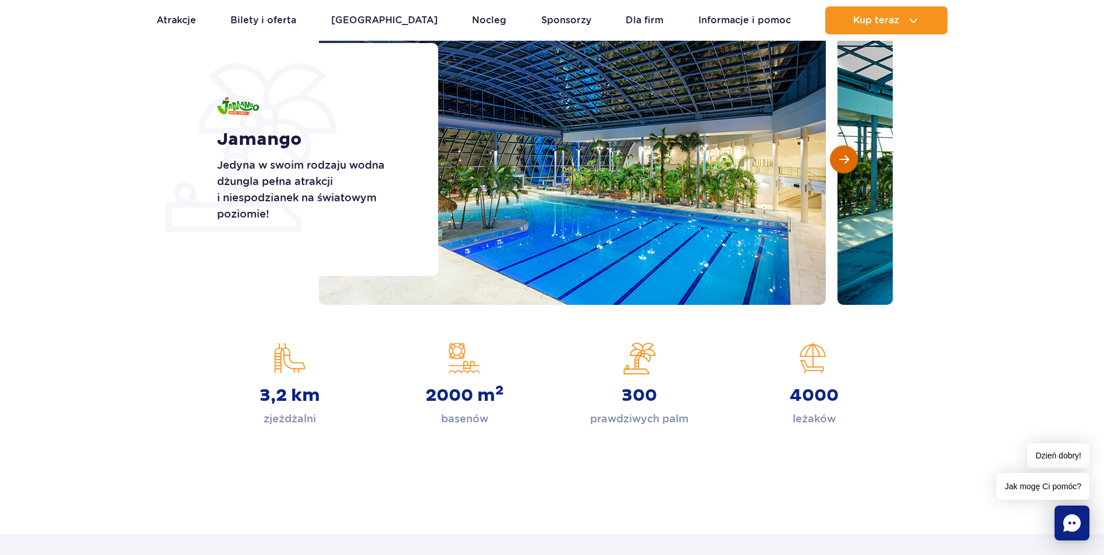
click at [844, 165] on span "Następny slajd" at bounding box center [844, 159] width 10 height 10
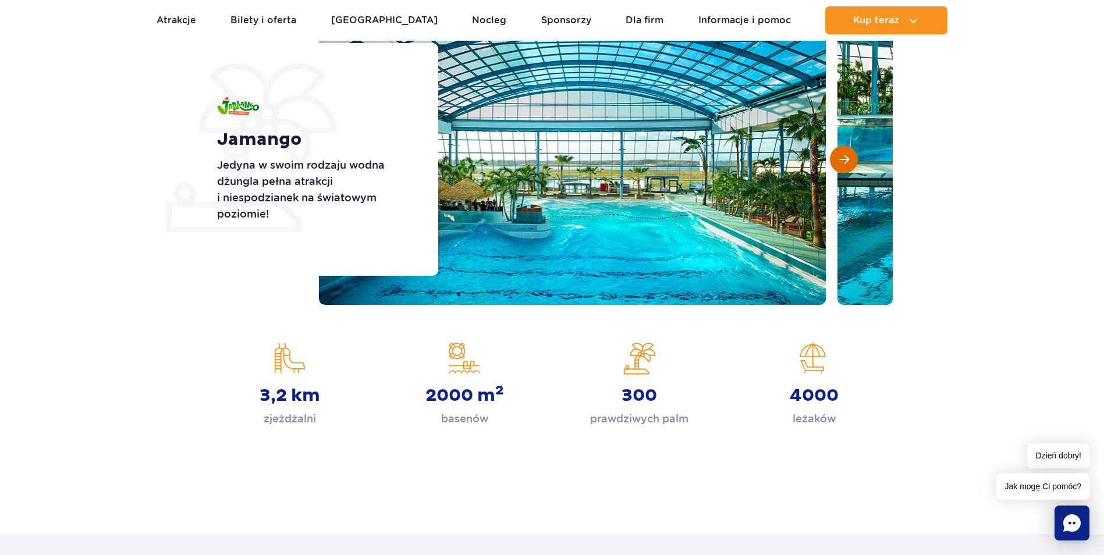
click at [846, 165] on button "Następny slajd" at bounding box center [844, 160] width 28 height 28
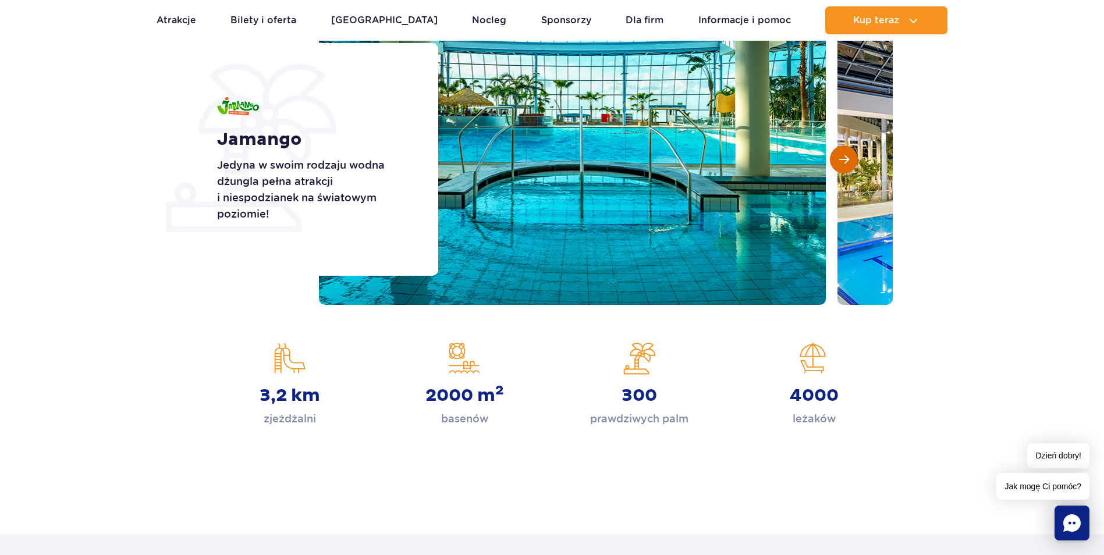
click at [848, 165] on button "Następny slajd" at bounding box center [844, 160] width 28 height 28
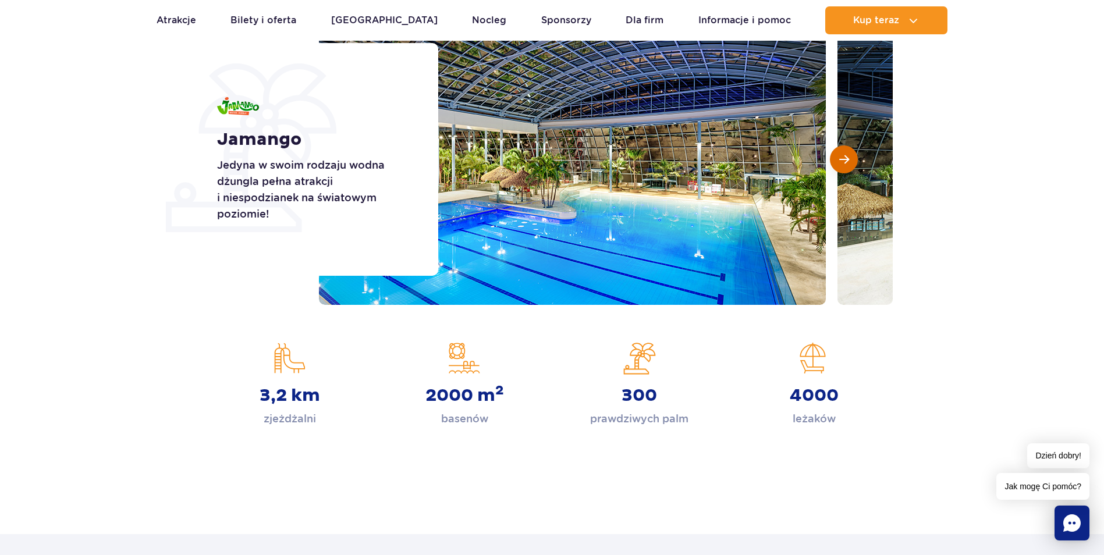
click at [848, 165] on button "Następny slajd" at bounding box center [844, 160] width 28 height 28
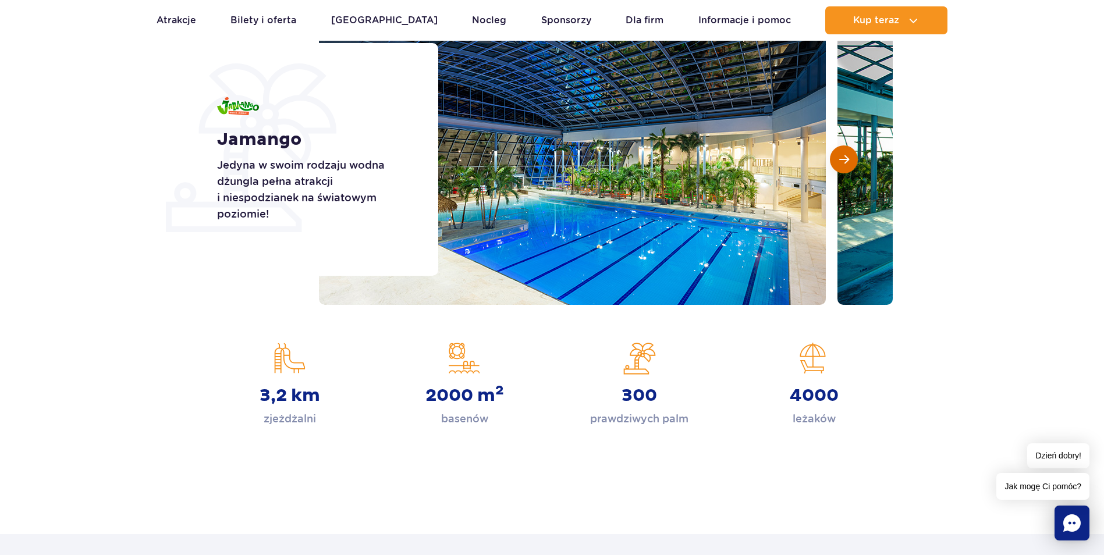
click at [849, 165] on button "Następny slajd" at bounding box center [844, 160] width 28 height 28
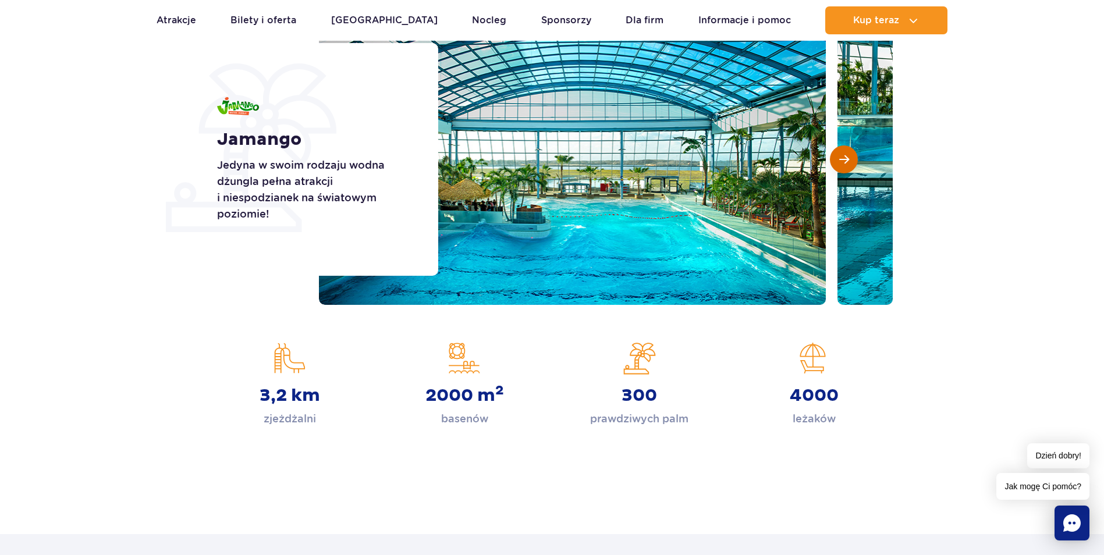
click at [849, 165] on button "Następny slajd" at bounding box center [844, 160] width 28 height 28
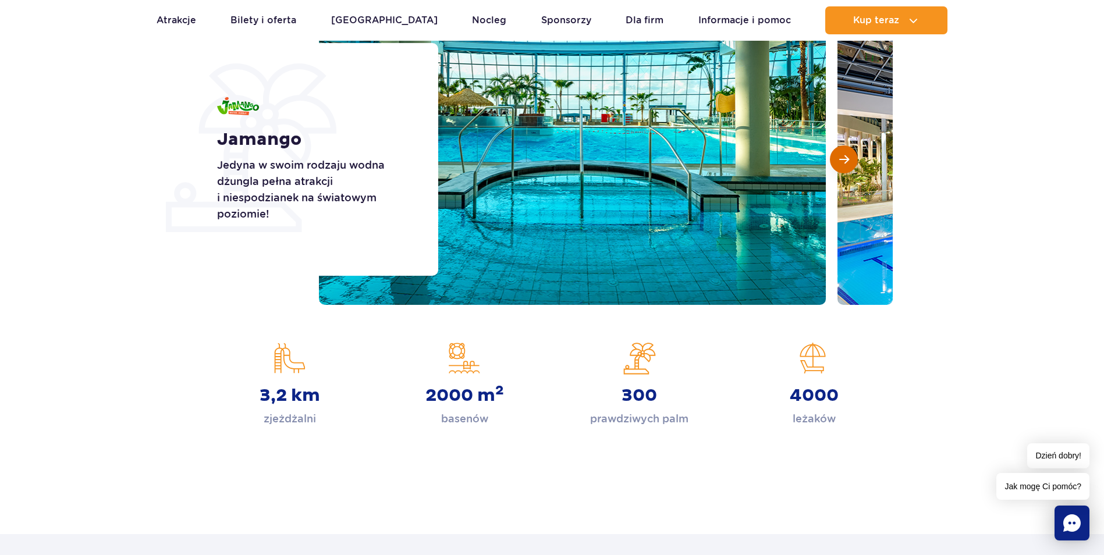
click at [849, 165] on button "Następny slajd" at bounding box center [844, 160] width 28 height 28
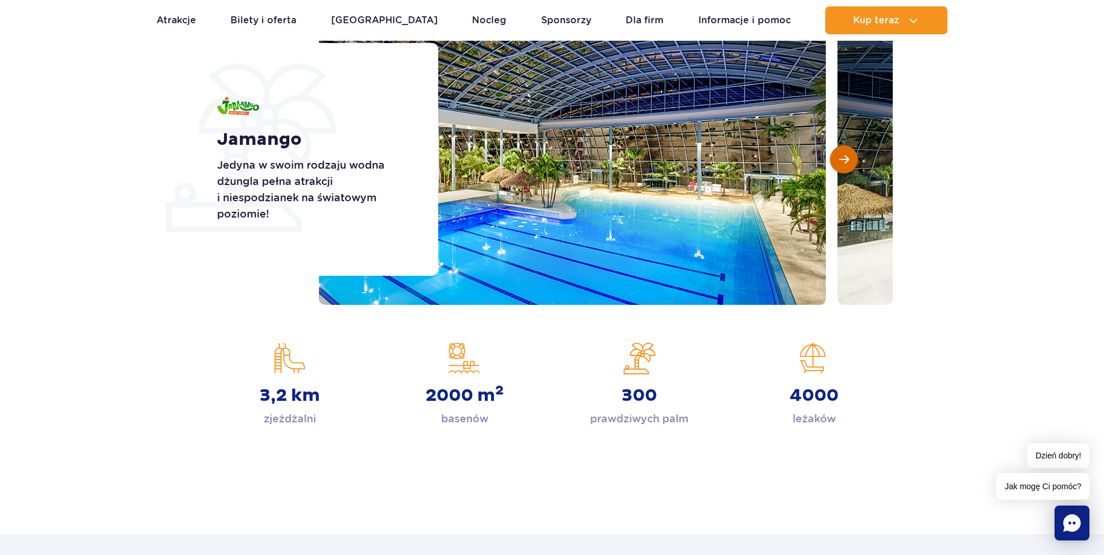
click at [849, 165] on button "Następny slajd" at bounding box center [844, 160] width 28 height 28
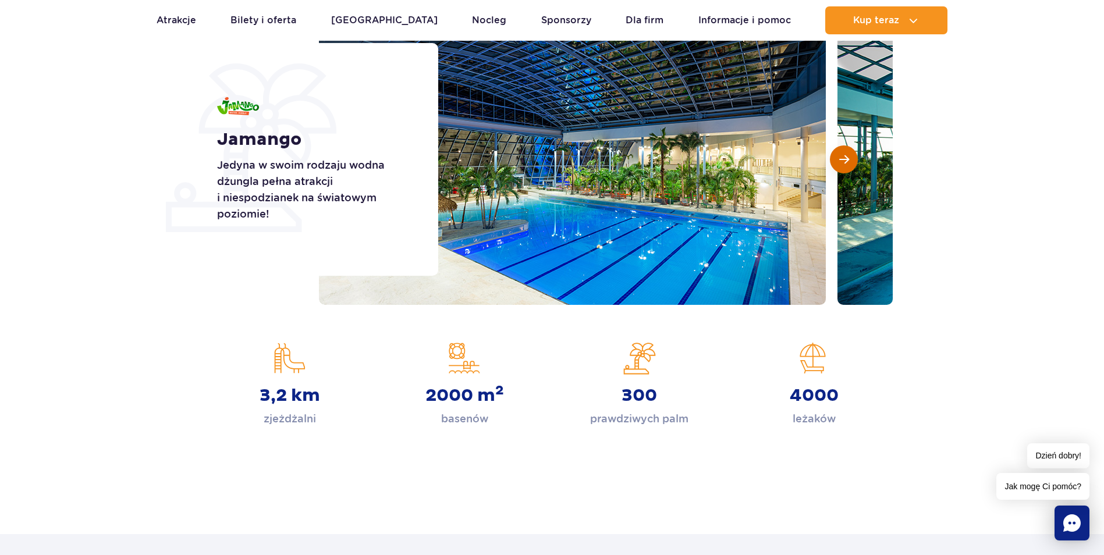
click at [849, 165] on button "Następny slajd" at bounding box center [844, 160] width 28 height 28
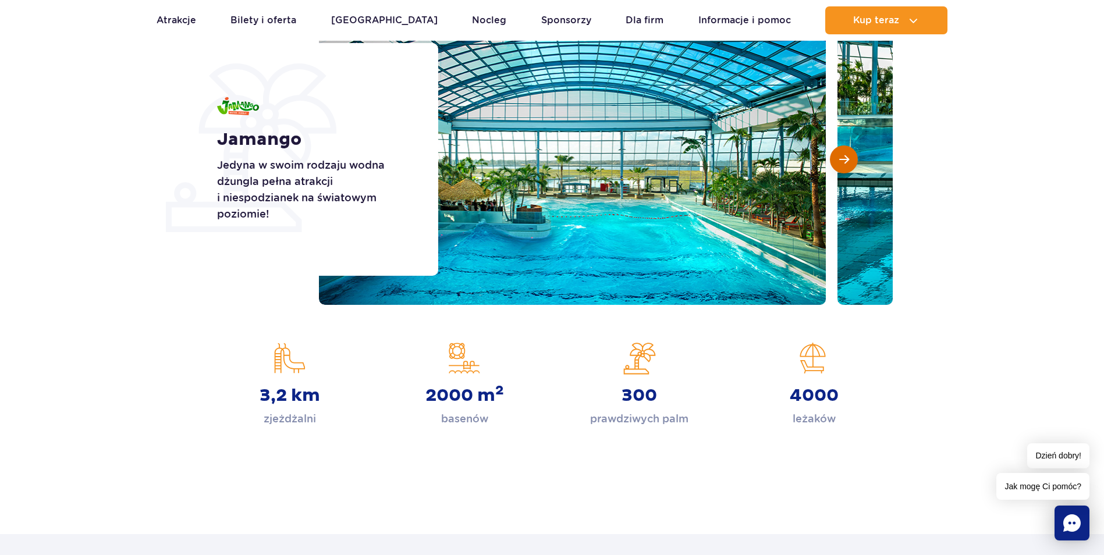
click at [850, 165] on button "Następny slajd" at bounding box center [844, 160] width 28 height 28
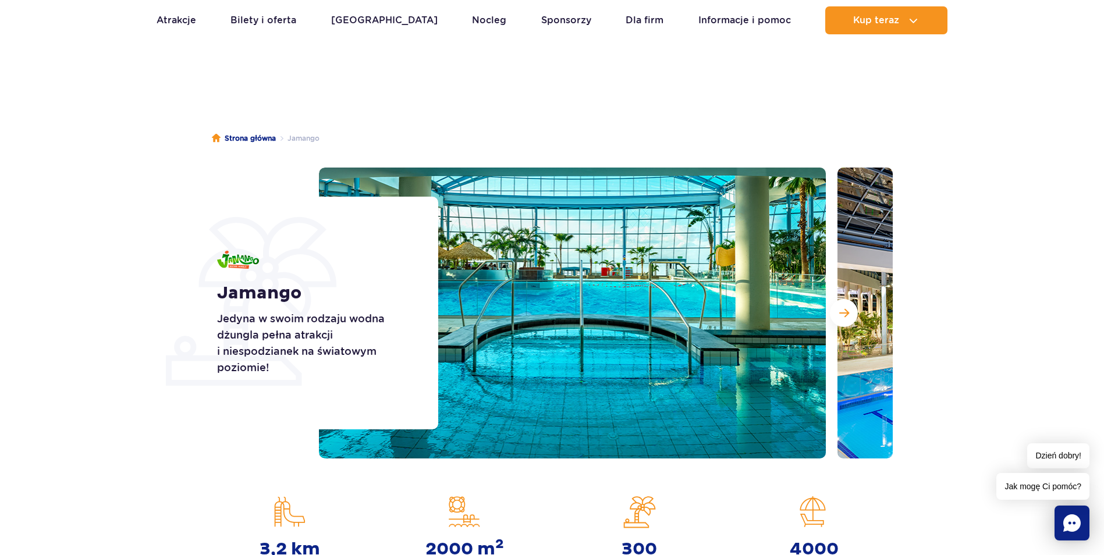
scroll to position [0, 0]
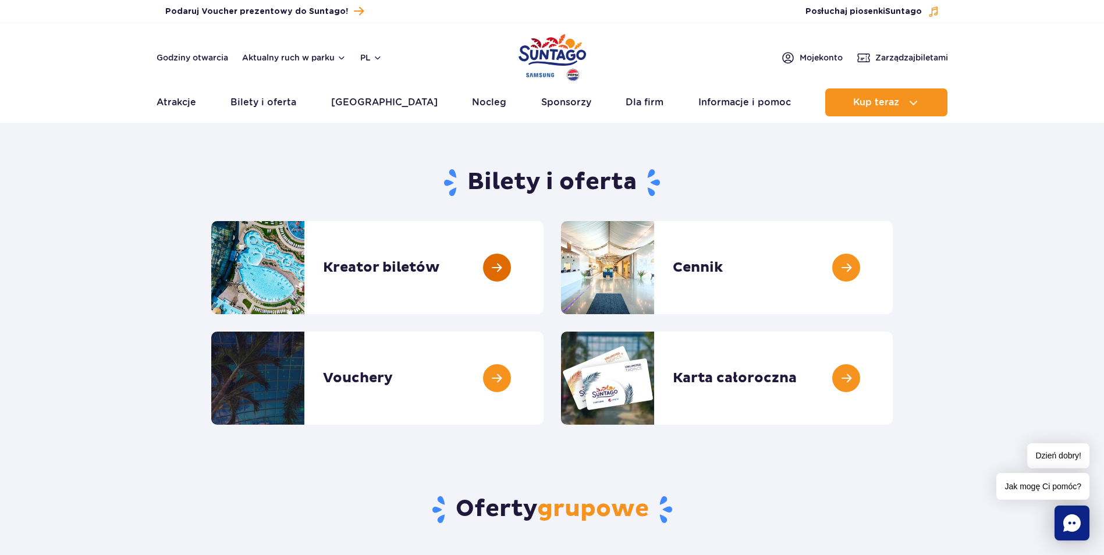
click at [544, 264] on link at bounding box center [544, 267] width 0 height 93
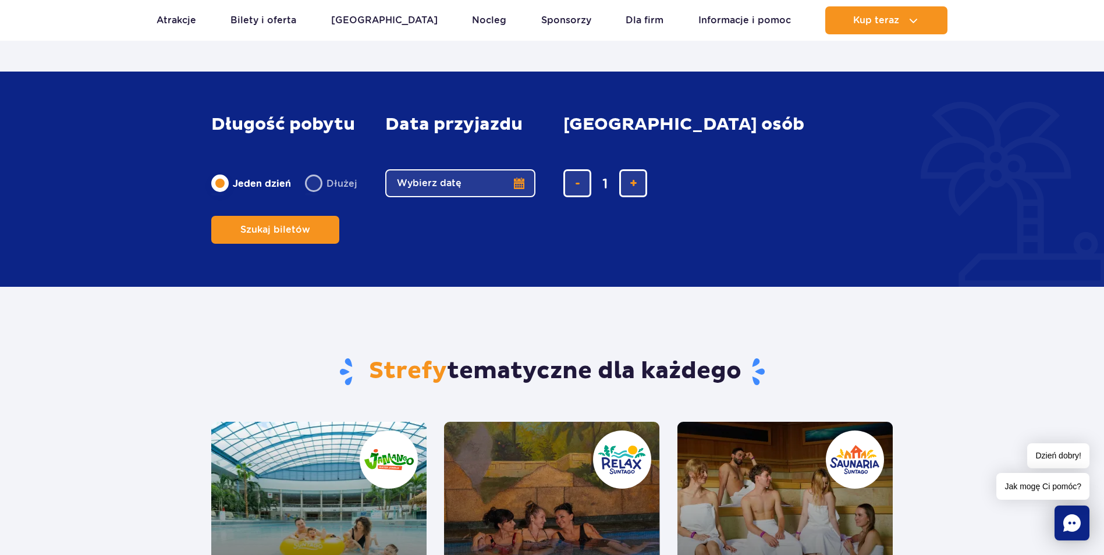
scroll to position [1048, 0]
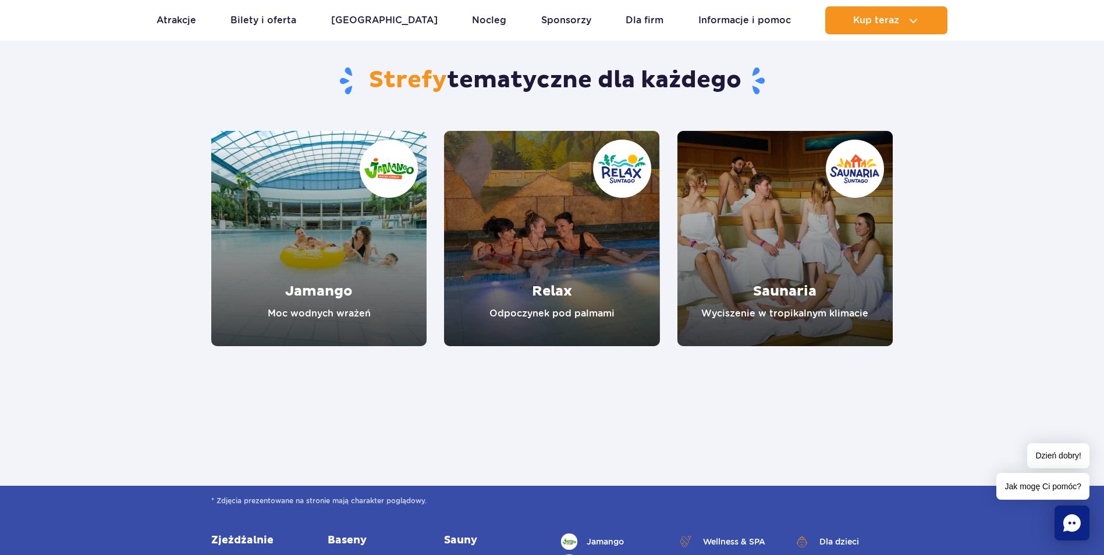
click at [614, 219] on link "Relax" at bounding box center [551, 238] width 215 height 215
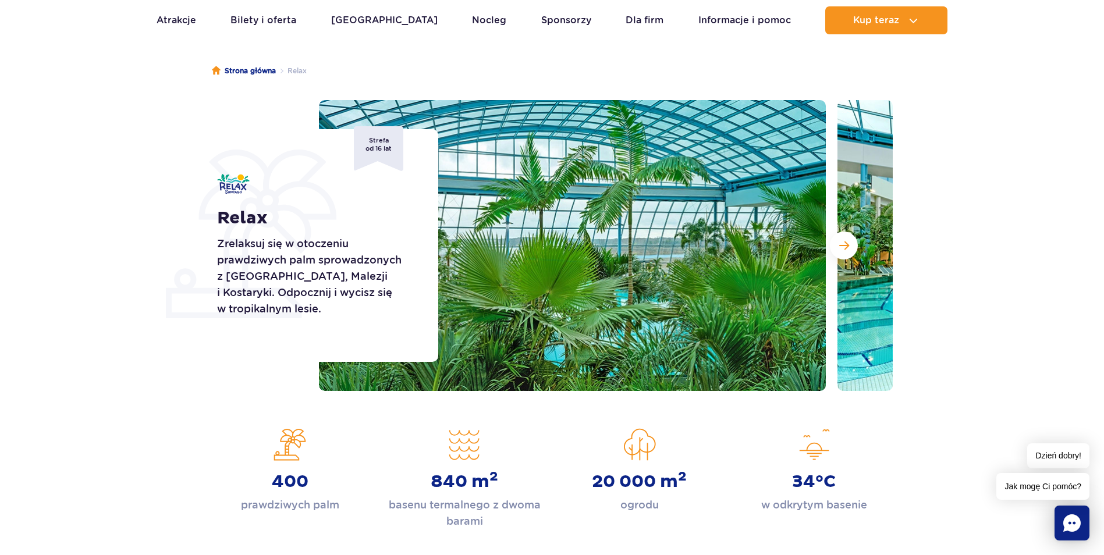
scroll to position [116, 0]
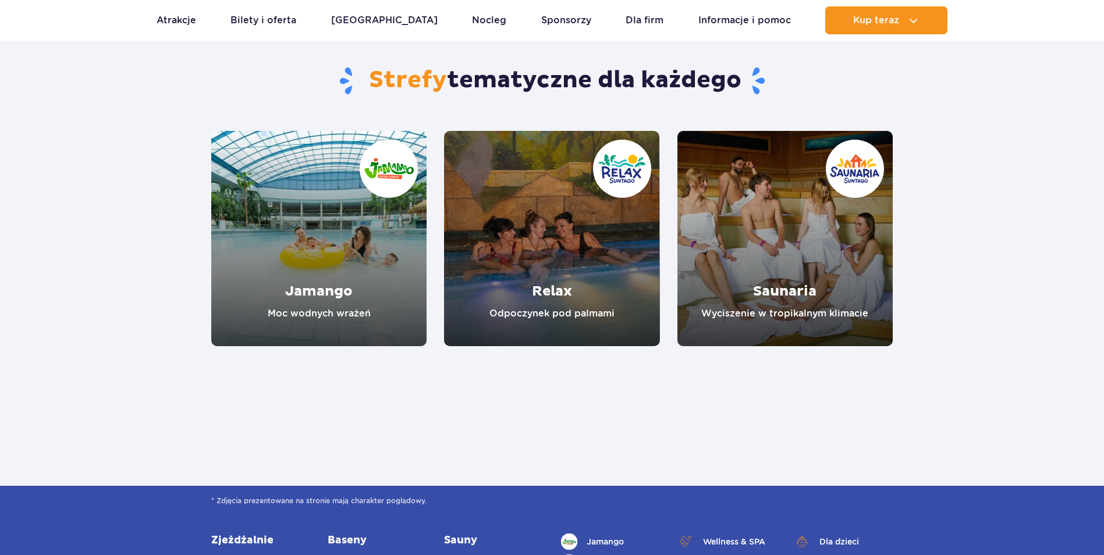
click at [788, 310] on link "Saunaria" at bounding box center [785, 238] width 215 height 215
click at [1003, 312] on section "Strefy tematyczne dla każdego Jamango Moc wodnych wrażeń Relax Odpoczynek pod p…" at bounding box center [552, 171] width 1104 height 350
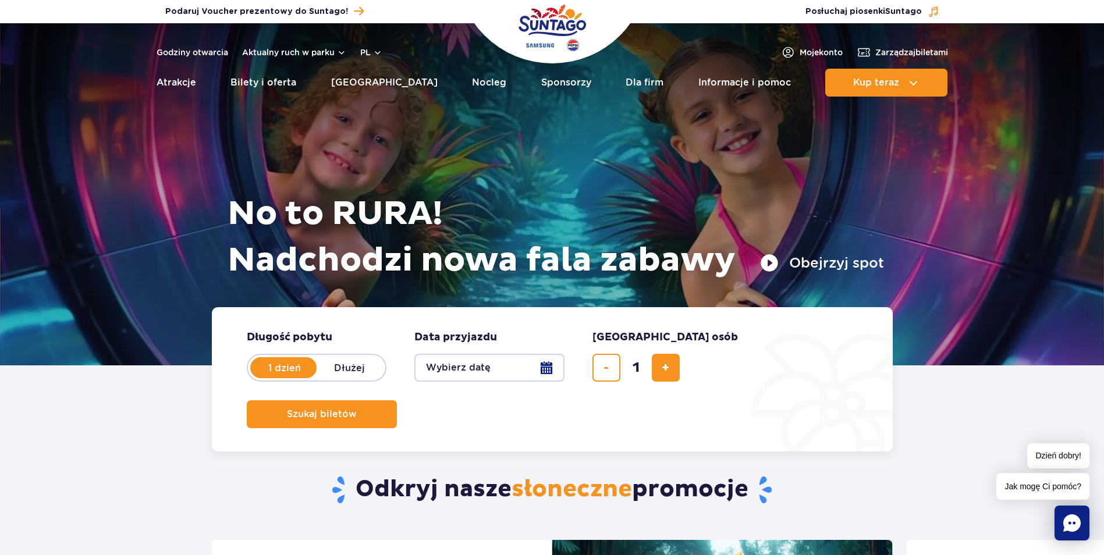
click at [771, 258] on button "Obejrzyj spot" at bounding box center [822, 263] width 124 height 19
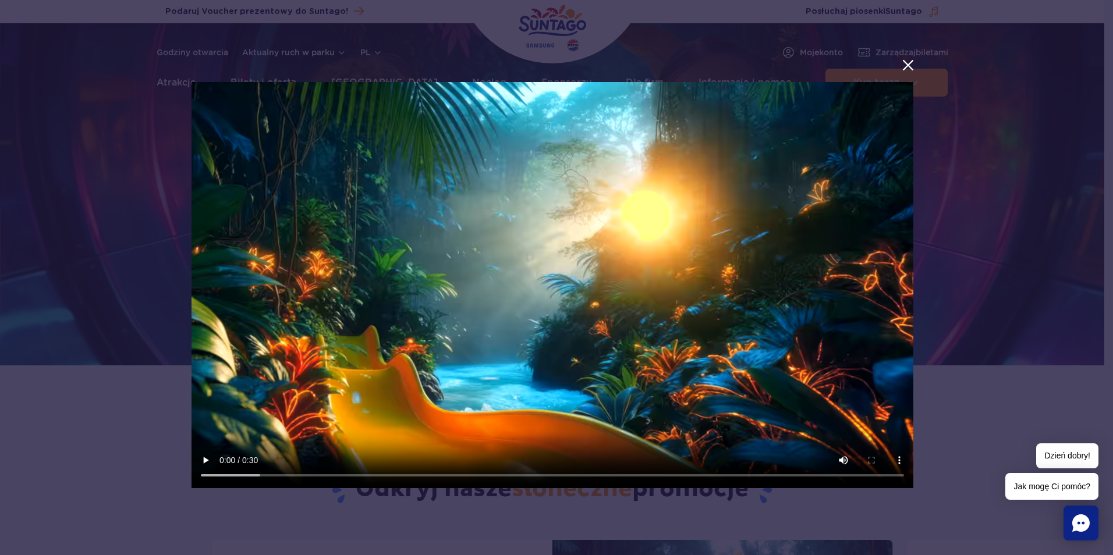
click at [974, 373] on div at bounding box center [552, 277] width 1104 height 537
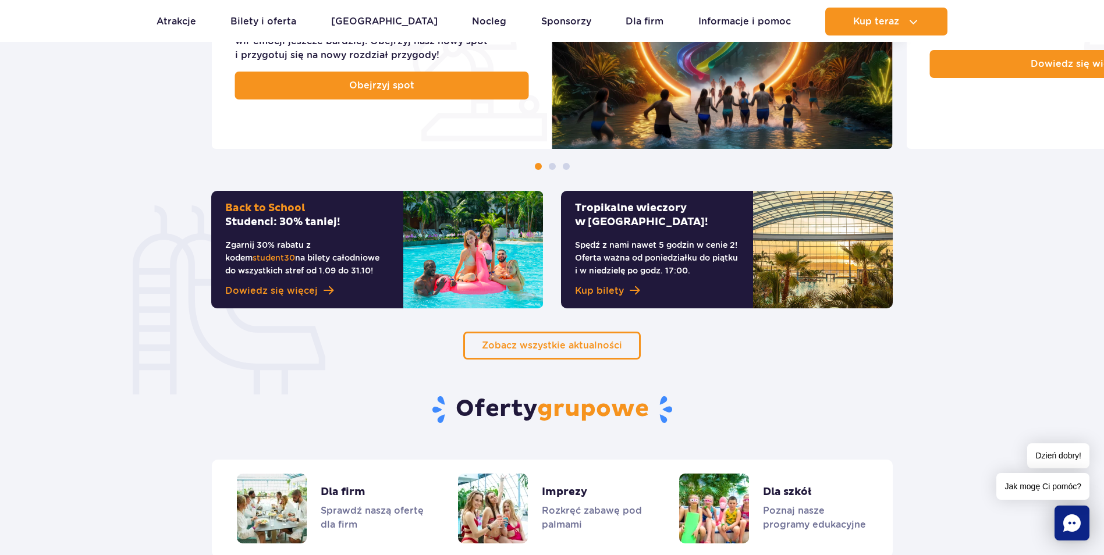
scroll to position [640, 0]
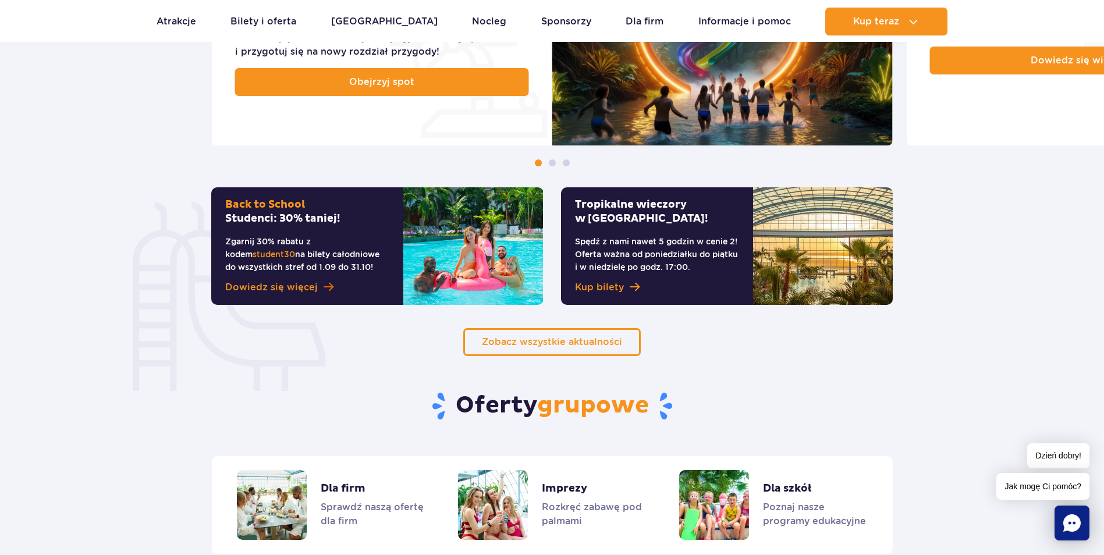
click at [325, 286] on span at bounding box center [329, 287] width 10 height 11
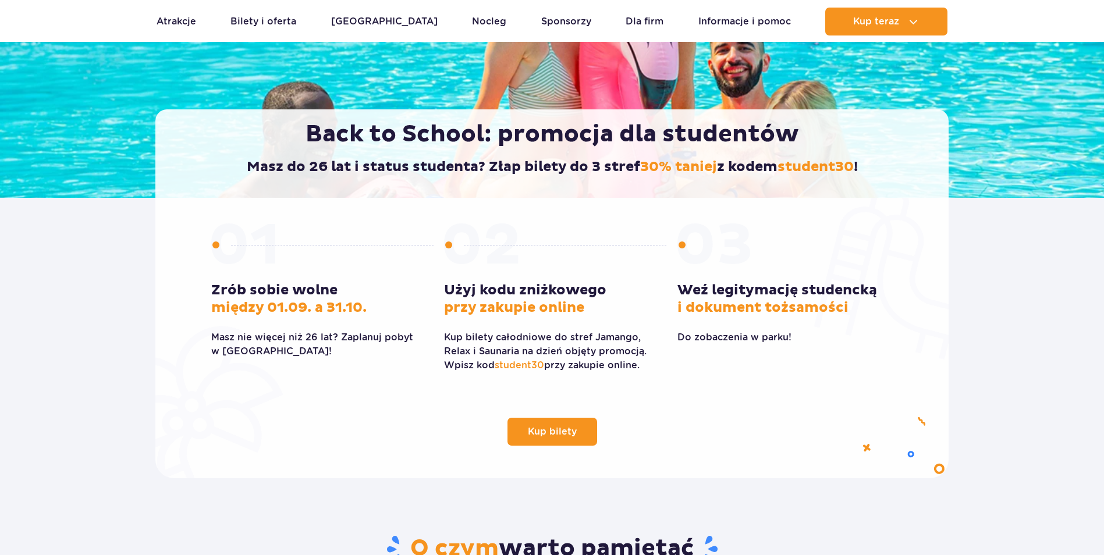
scroll to position [233, 0]
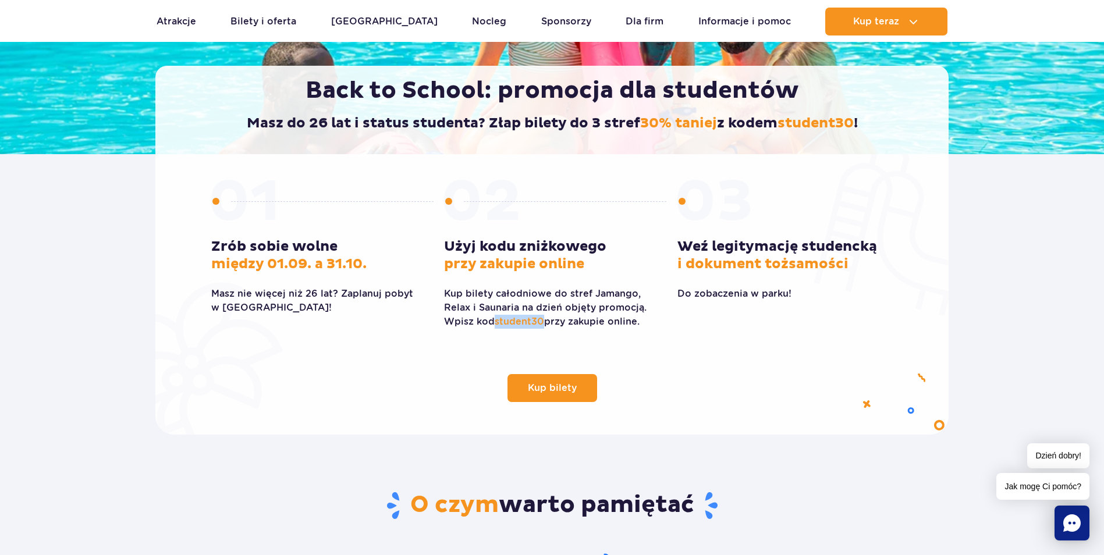
drag, startPoint x: 543, startPoint y: 317, endPoint x: 497, endPoint y: 324, distance: 46.4
click at [497, 324] on span "student30" at bounding box center [519, 321] width 49 height 11
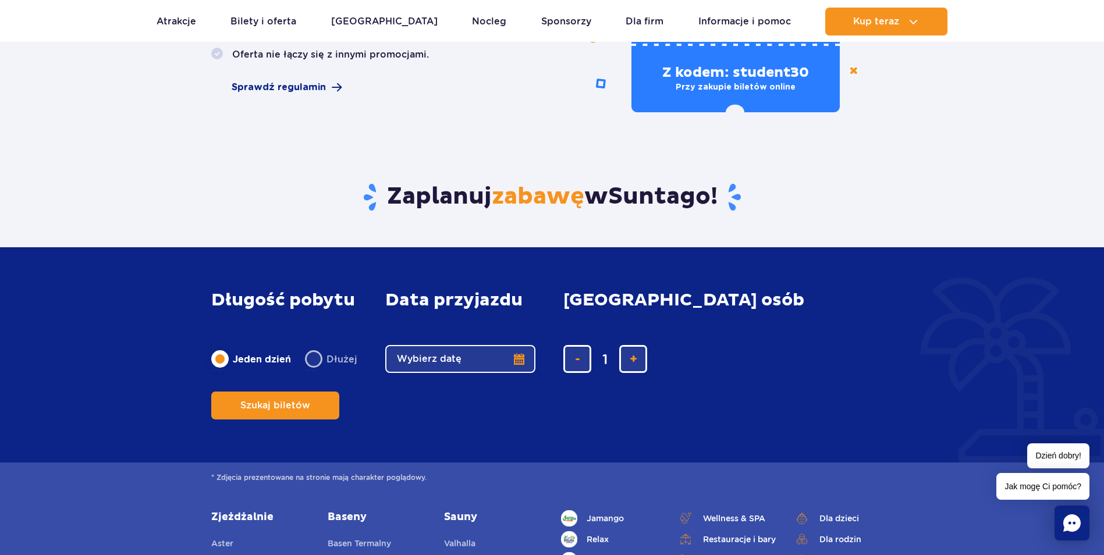
scroll to position [815, 0]
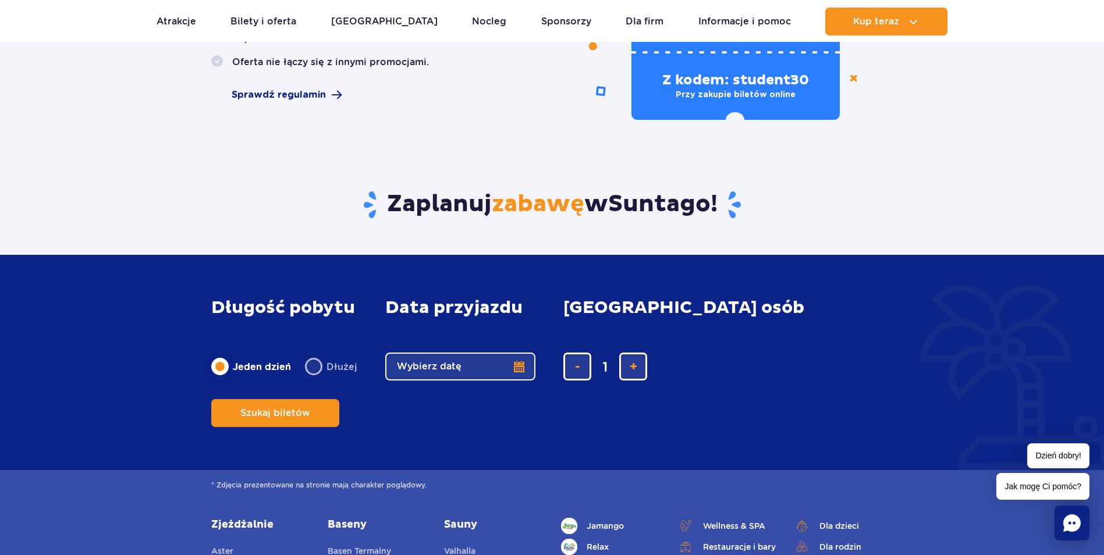
click at [513, 381] on button "Wybierz datę" at bounding box center [460, 367] width 150 height 28
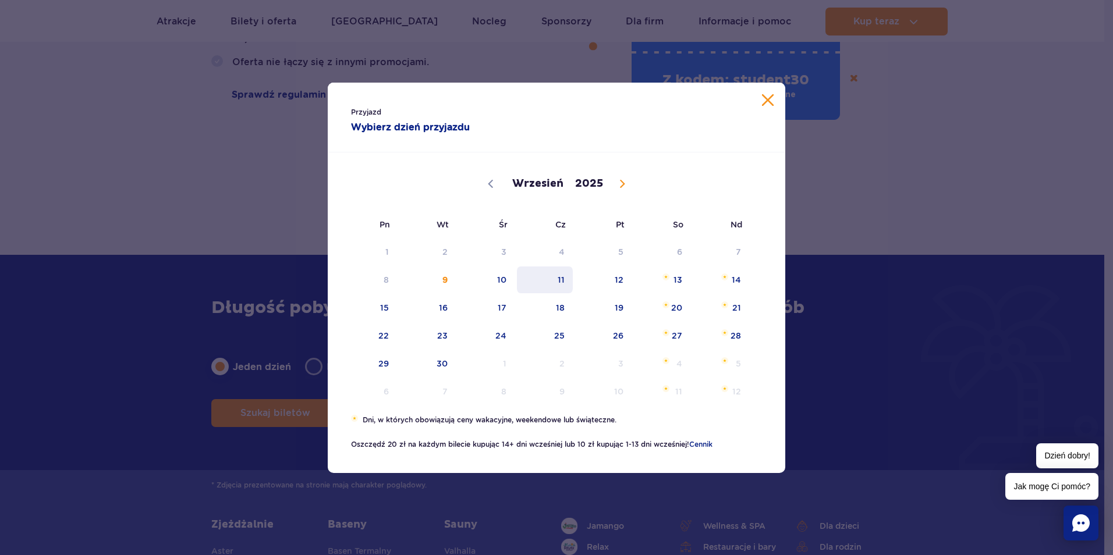
click at [559, 280] on span "11" at bounding box center [545, 280] width 59 height 27
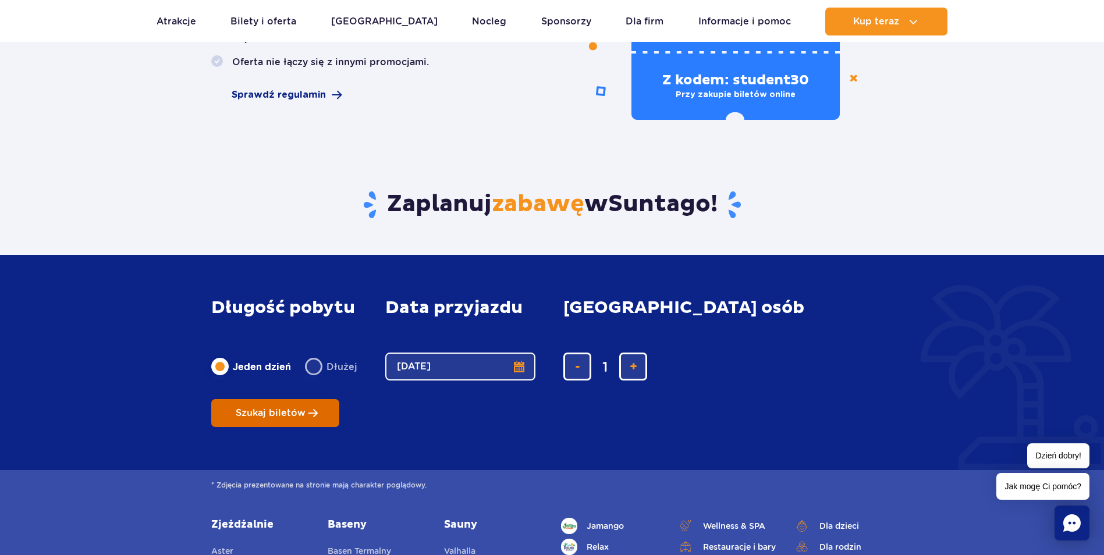
click at [306, 408] on span "Szukaj biletów" at bounding box center [271, 413] width 70 height 10
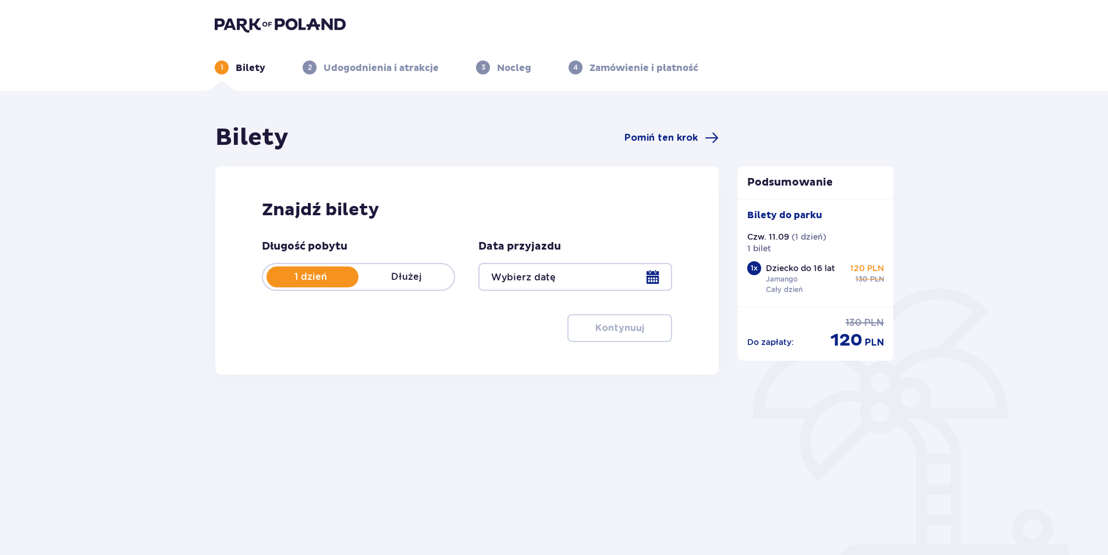
type input "[DATE]"
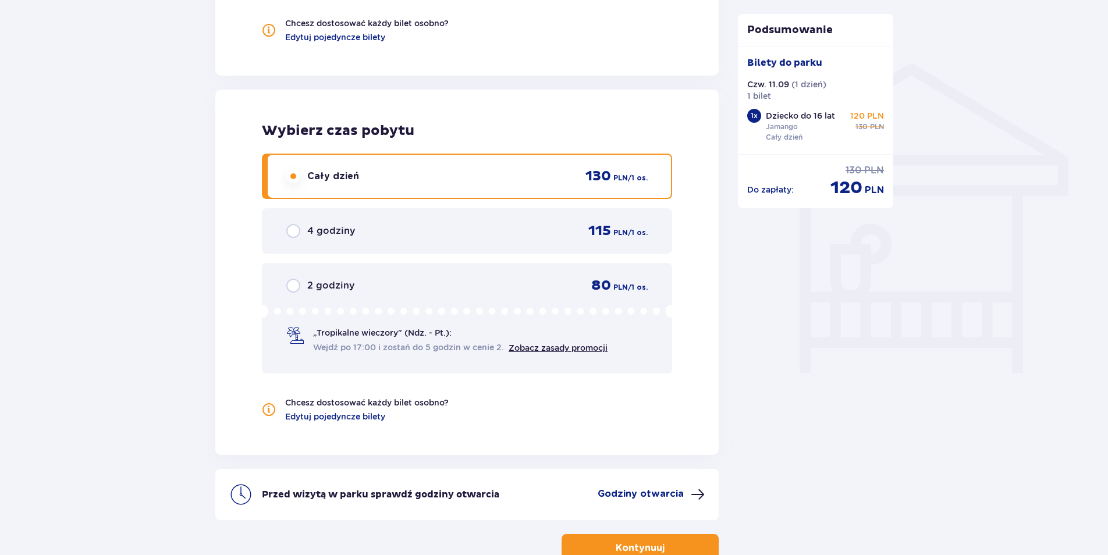
scroll to position [959, 0]
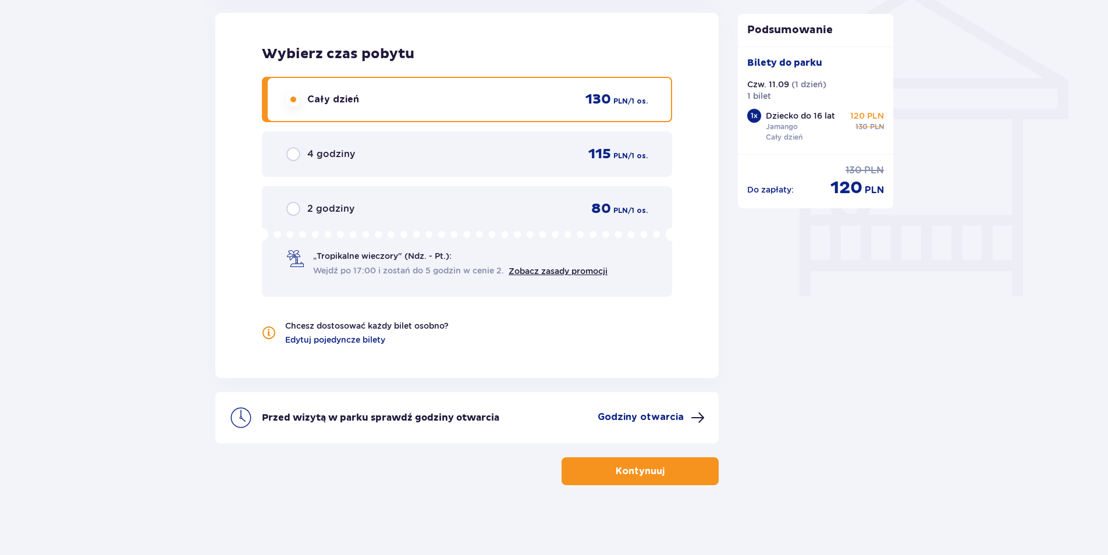
click at [635, 477] on p "Kontynuuj" at bounding box center [640, 471] width 49 height 13
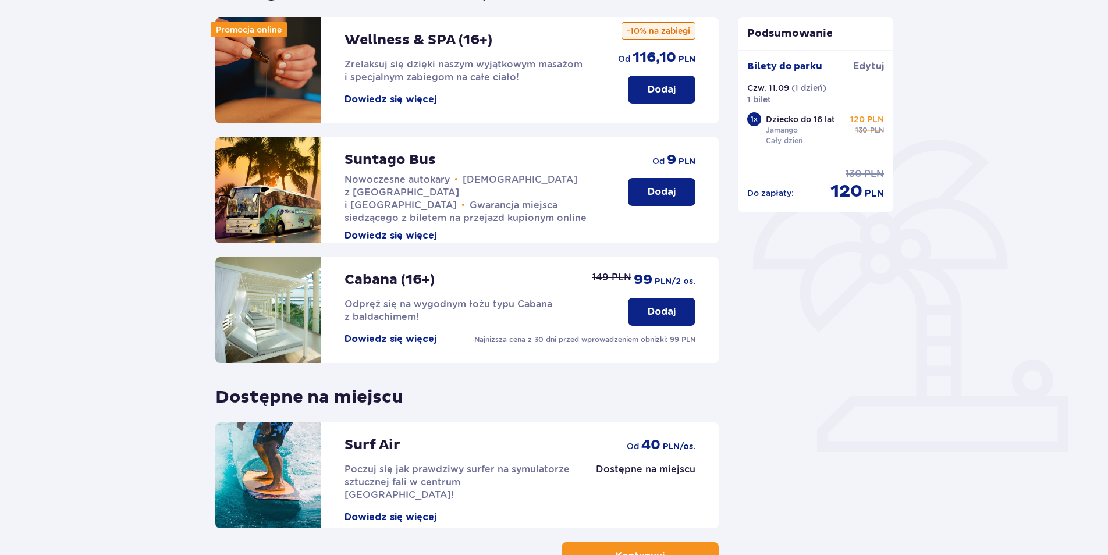
scroll to position [234, 0]
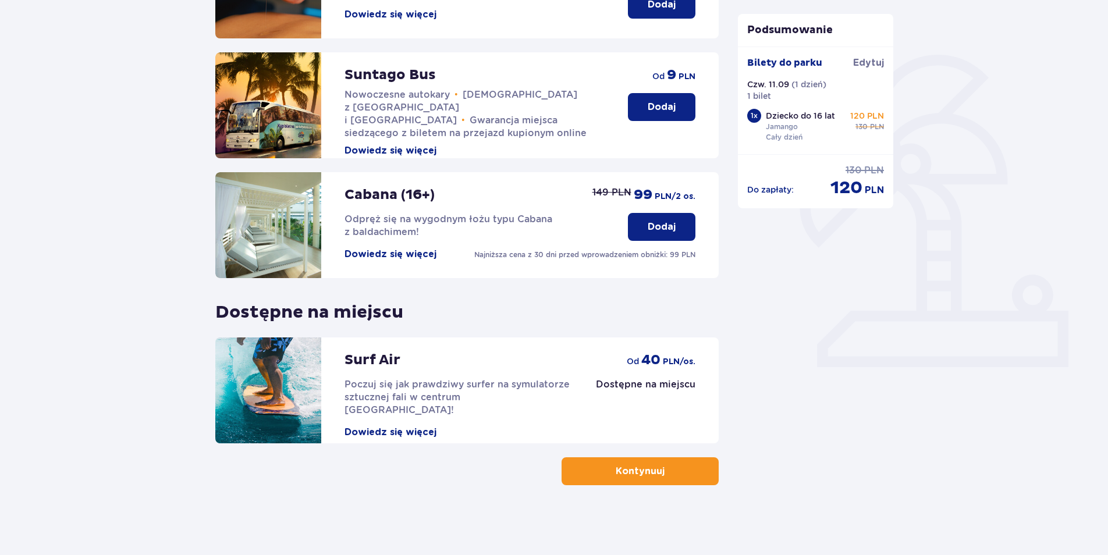
click at [653, 472] on p "Kontynuuj" at bounding box center [640, 471] width 49 height 13
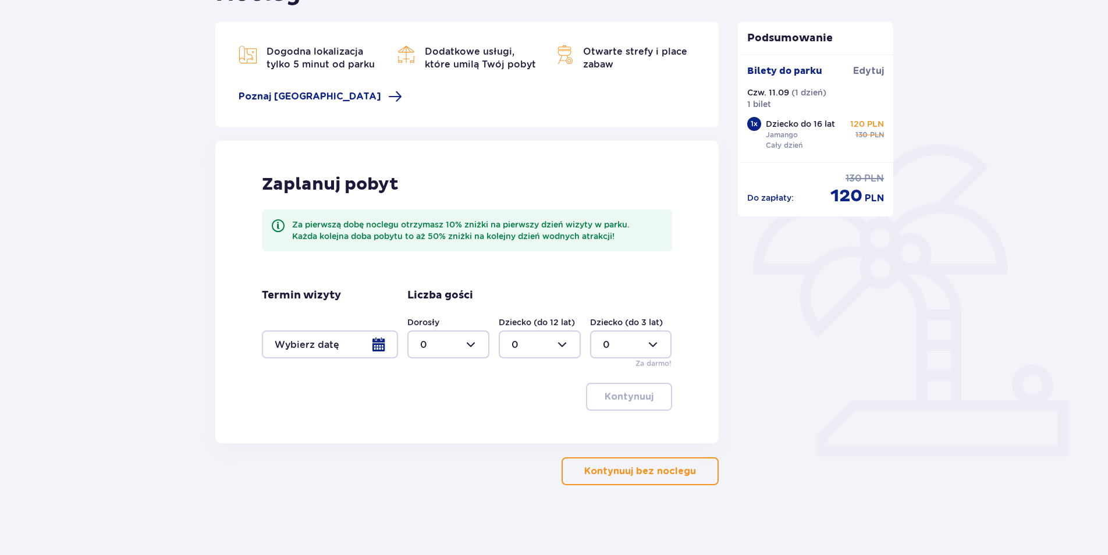
click at [656, 472] on p "Kontynuuj bez noclegu" at bounding box center [640, 471] width 112 height 13
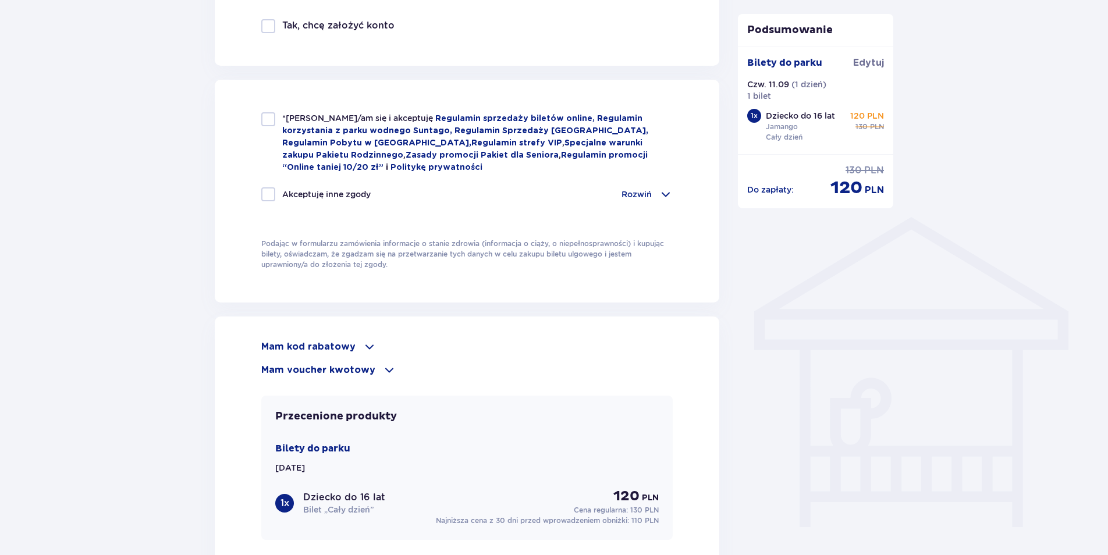
scroll to position [756, 0]
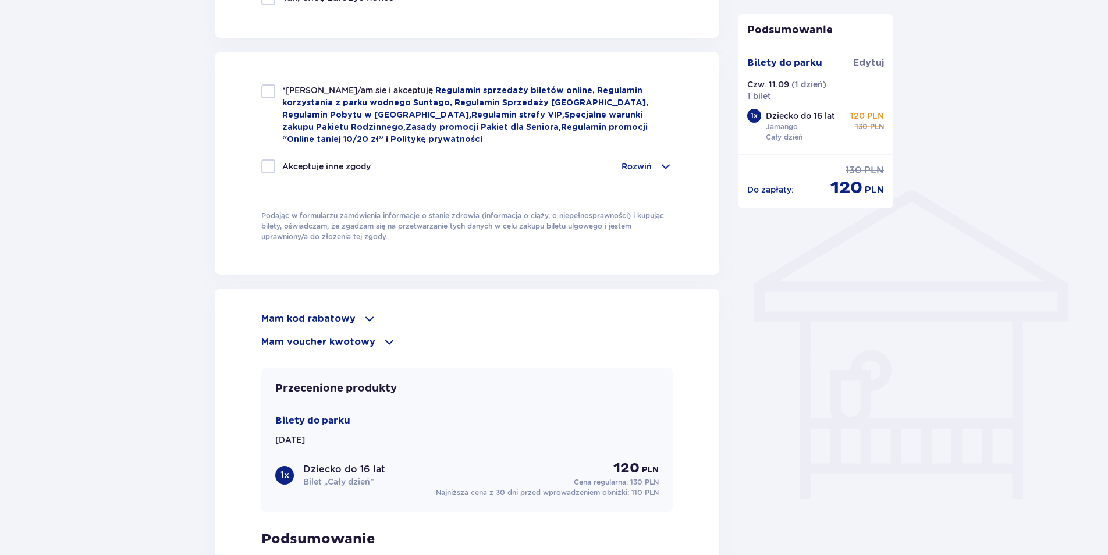
click at [364, 315] on span at bounding box center [370, 319] width 14 height 14
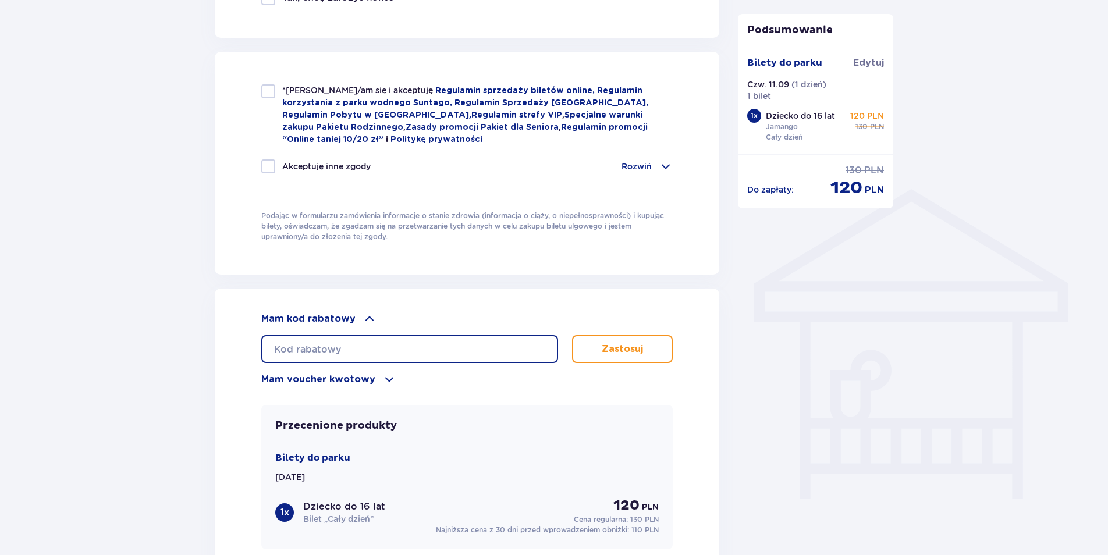
click at [342, 346] on input "text" at bounding box center [409, 349] width 297 height 28
type input "student30"
click at [601, 352] on button "Zastosuj" at bounding box center [622, 349] width 101 height 28
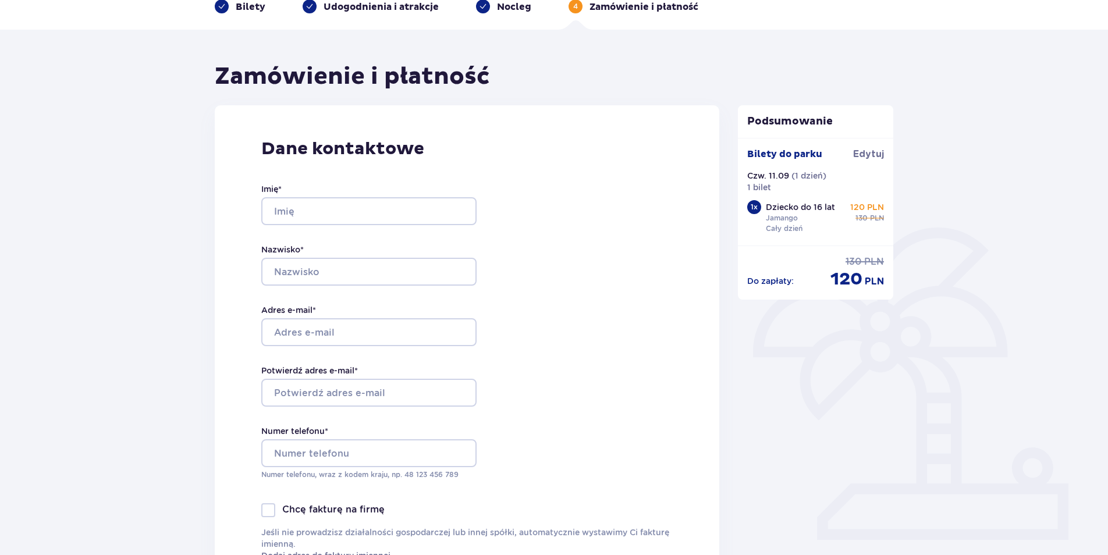
scroll to position [0, 0]
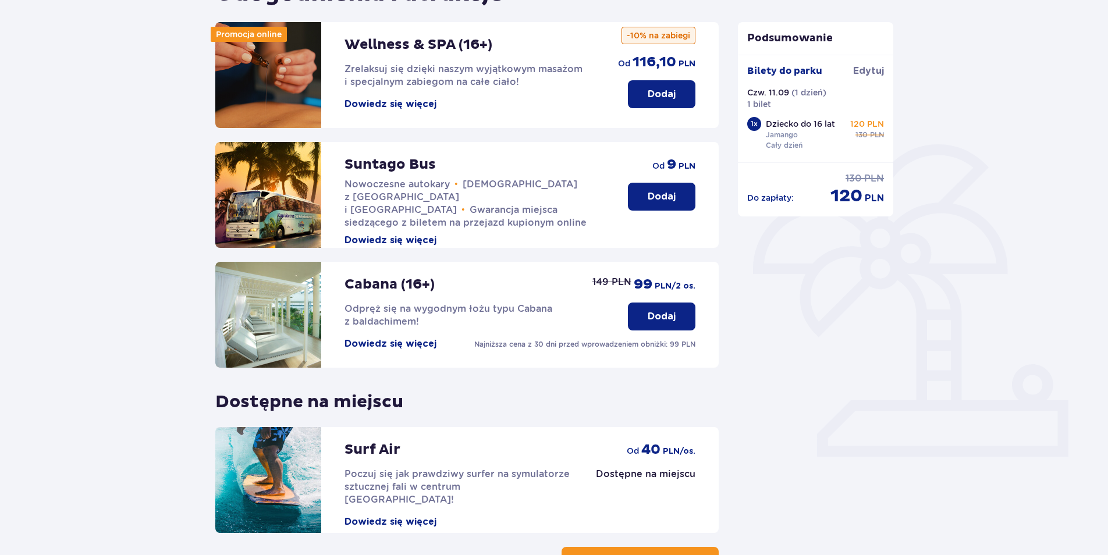
scroll to position [234, 0]
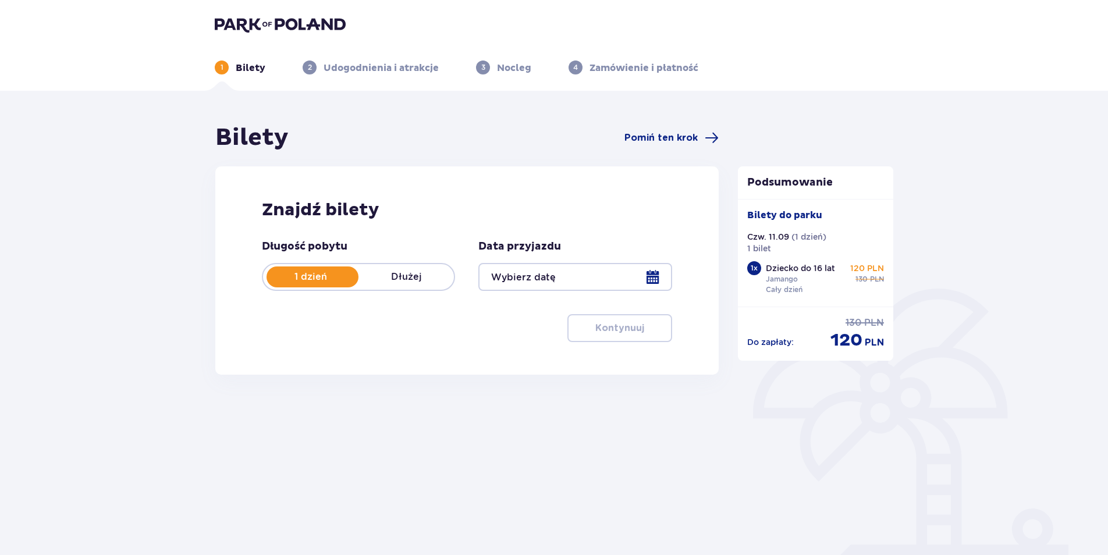
type input "[DATE]"
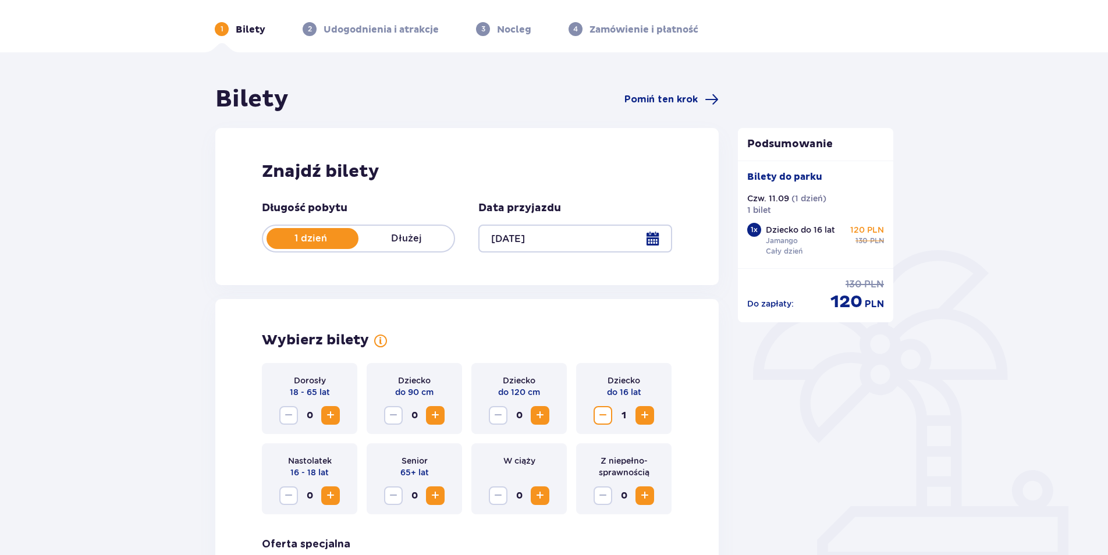
scroll to position [58, 0]
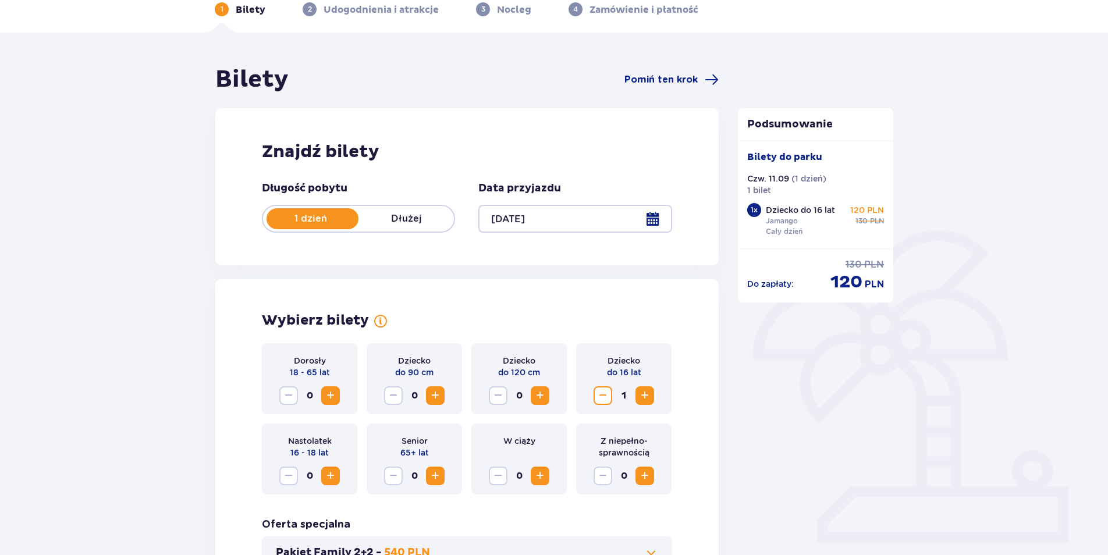
click at [331, 480] on span "Increase" at bounding box center [331, 476] width 14 height 14
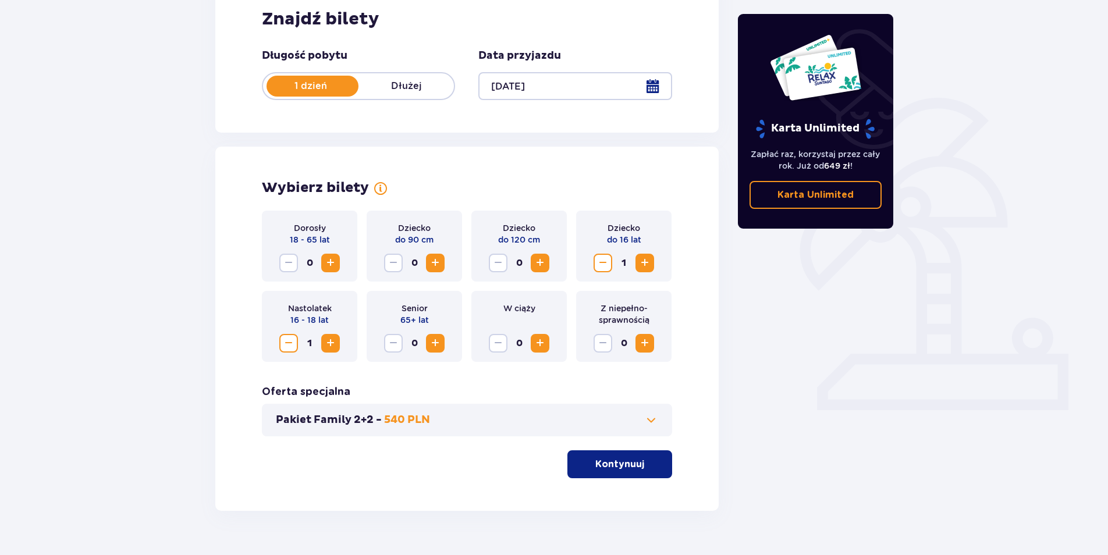
scroll to position [217, 0]
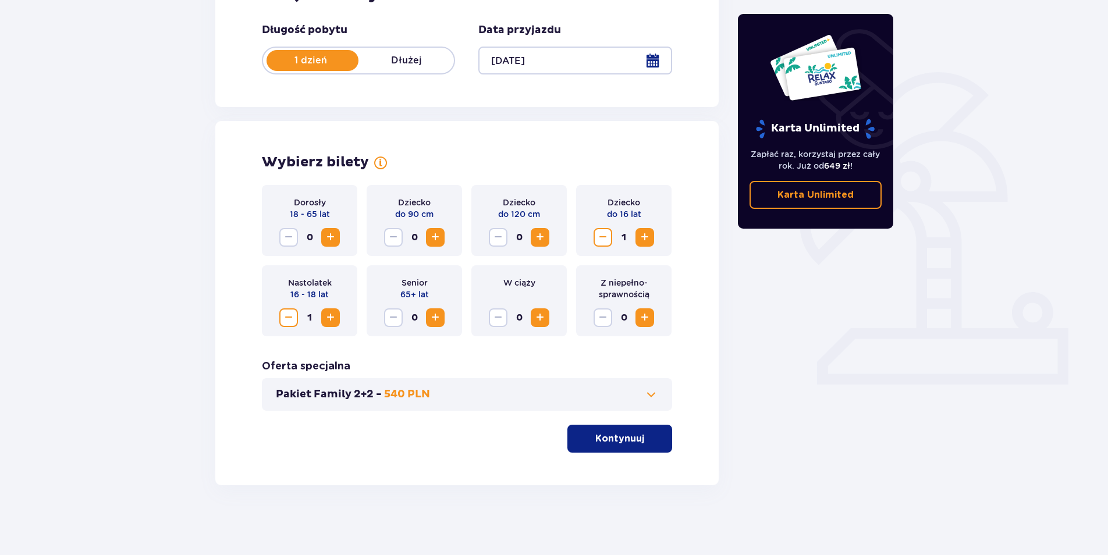
click at [636, 437] on button "Kontynuuj" at bounding box center [620, 439] width 105 height 28
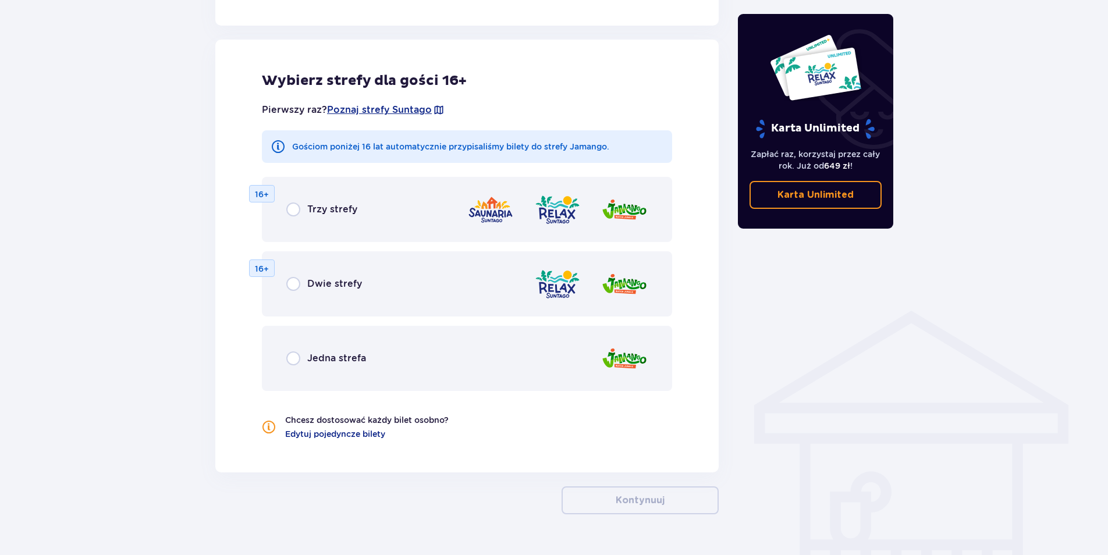
scroll to position [646, 0]
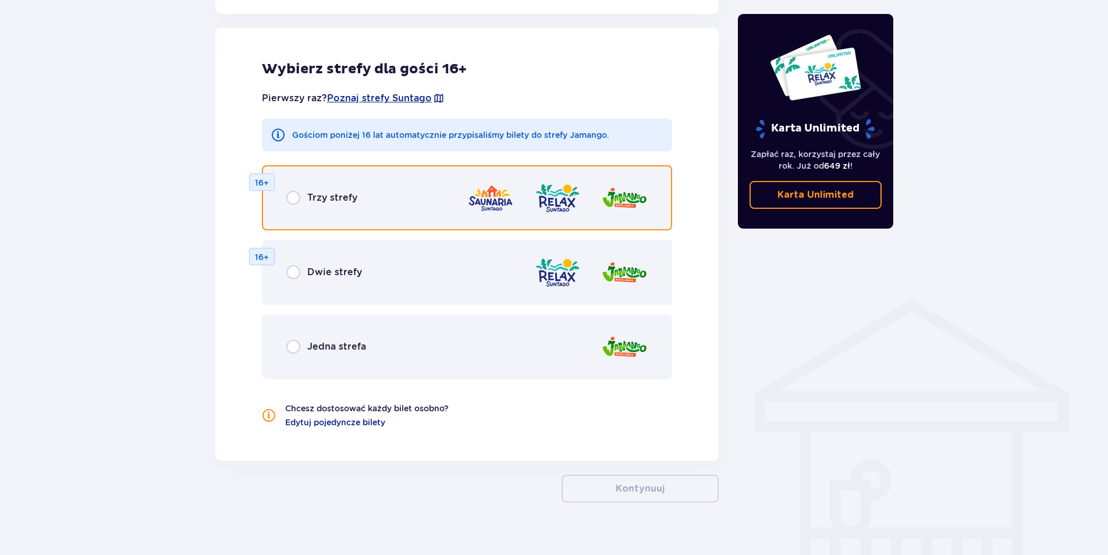
click at [292, 199] on input "radio" at bounding box center [293, 198] width 14 height 14
radio input "true"
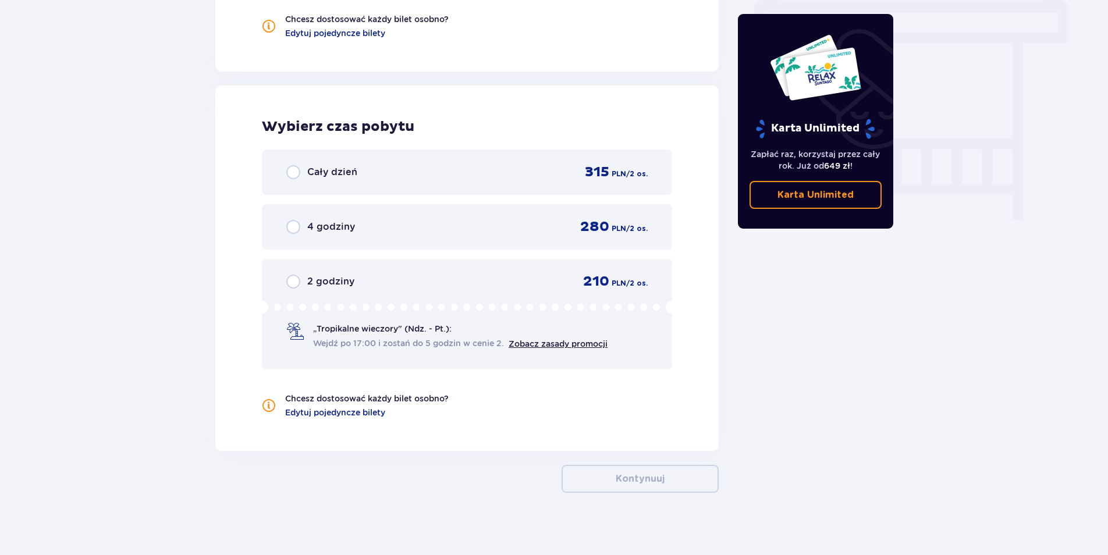
scroll to position [1043, 0]
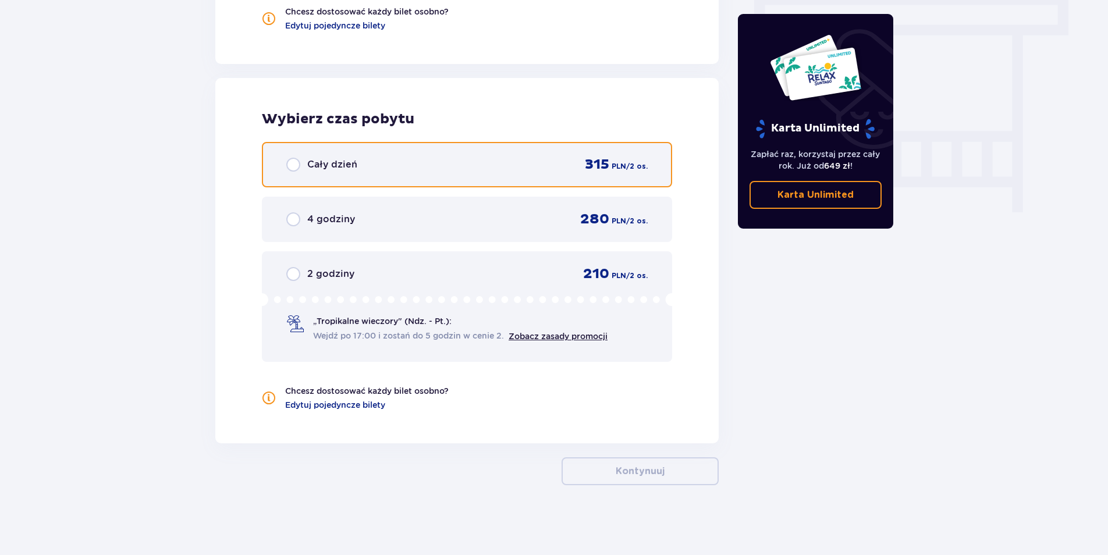
drag, startPoint x: 289, startPoint y: 163, endPoint x: 296, endPoint y: 165, distance: 7.9
click at [289, 163] on input "radio" at bounding box center [293, 165] width 14 height 14
radio input "true"
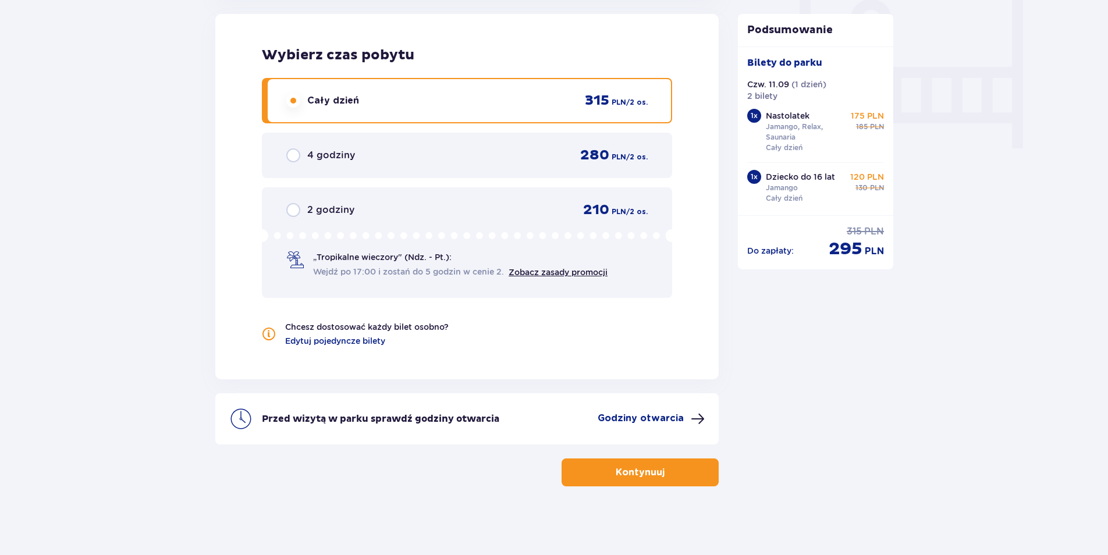
scroll to position [1108, 0]
click at [662, 463] on button "Kontynuuj" at bounding box center [640, 472] width 157 height 28
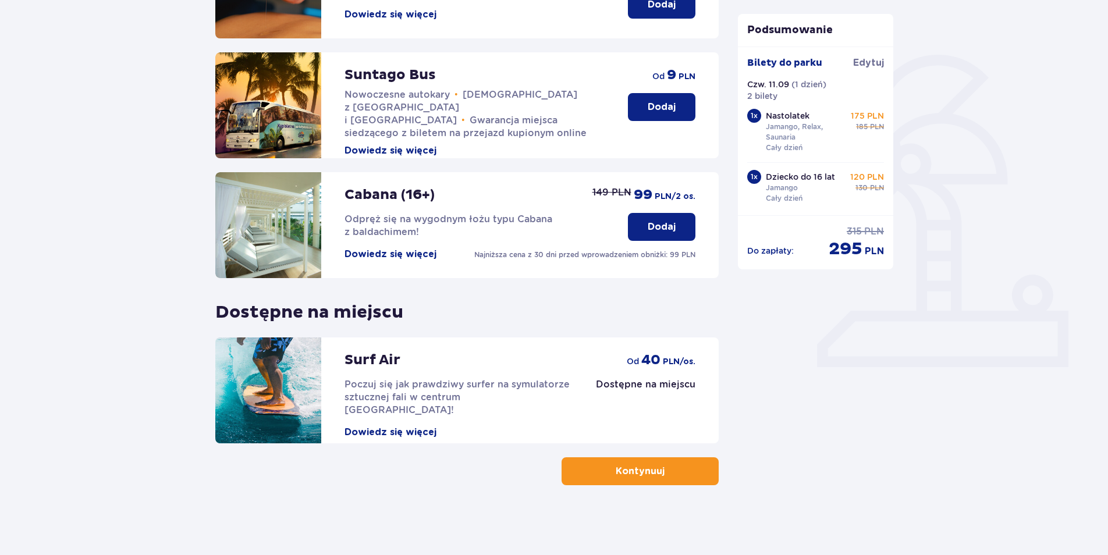
click at [632, 474] on p "Kontynuuj" at bounding box center [640, 471] width 49 height 13
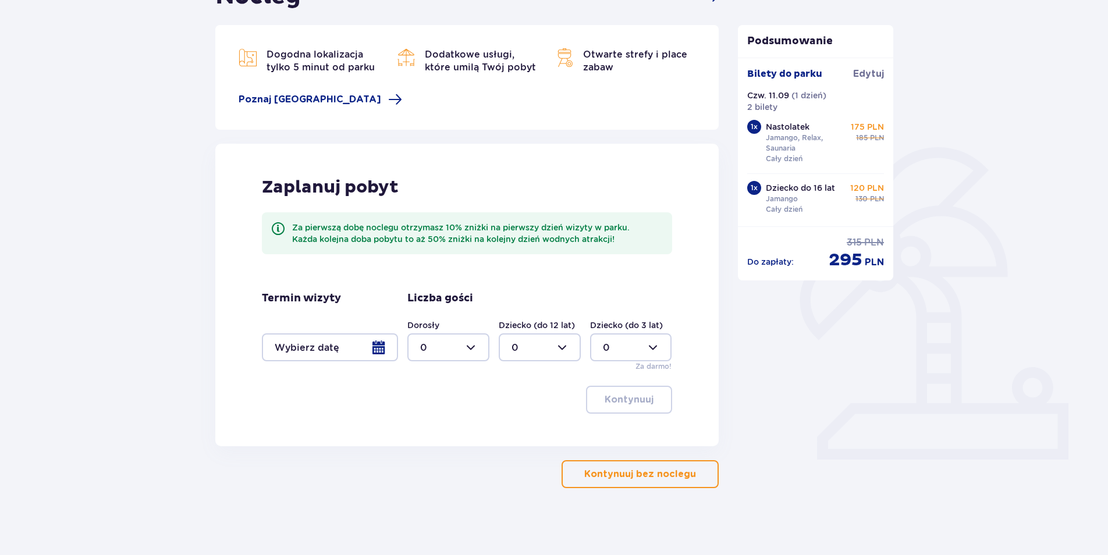
scroll to position [144, 0]
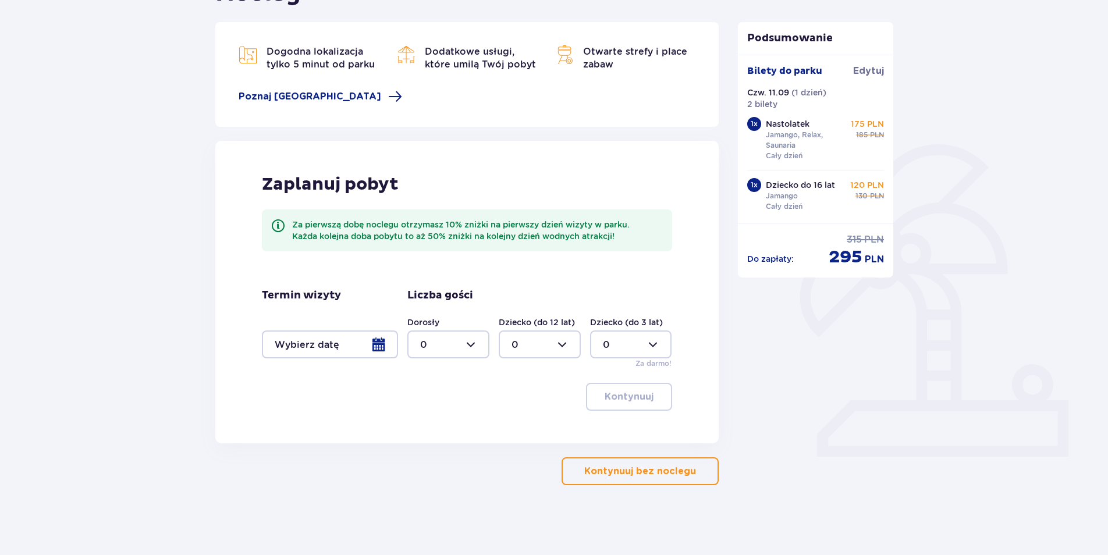
click at [635, 474] on p "Kontynuuj bez noclegu" at bounding box center [640, 471] width 112 height 13
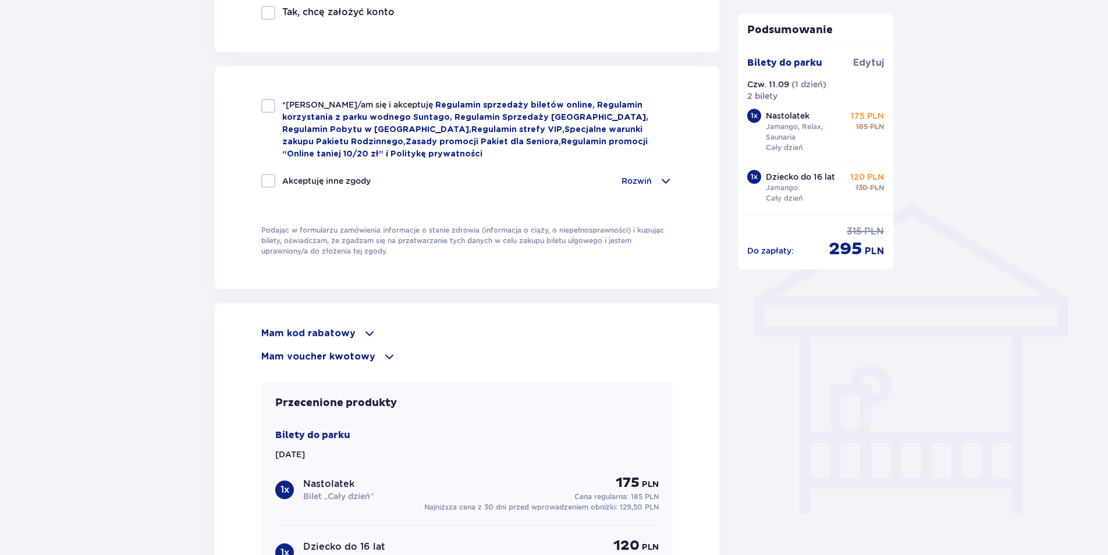
scroll to position [815, 0]
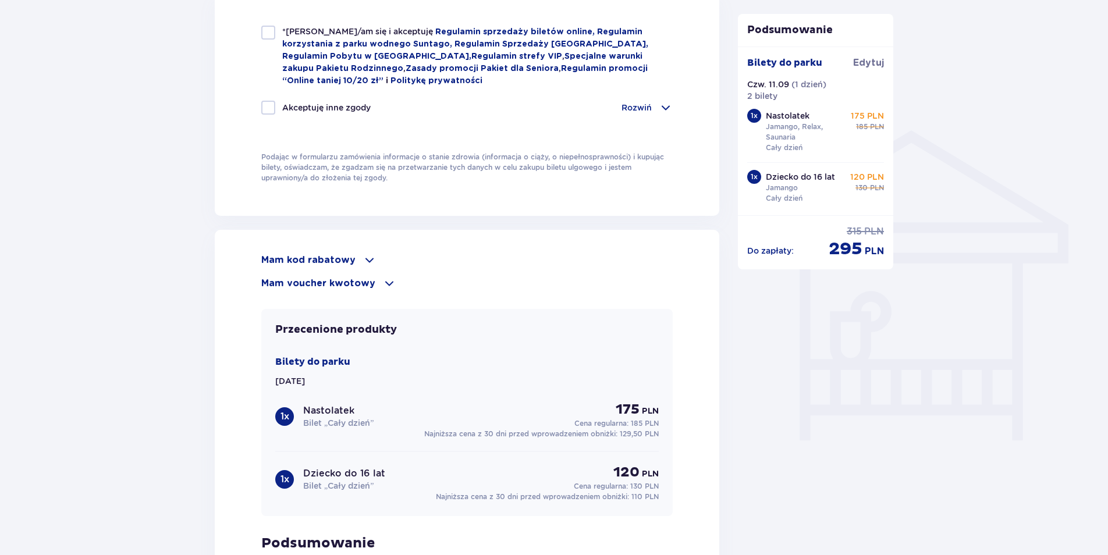
click at [337, 257] on p "Mam kod rabatowy" at bounding box center [308, 260] width 94 height 13
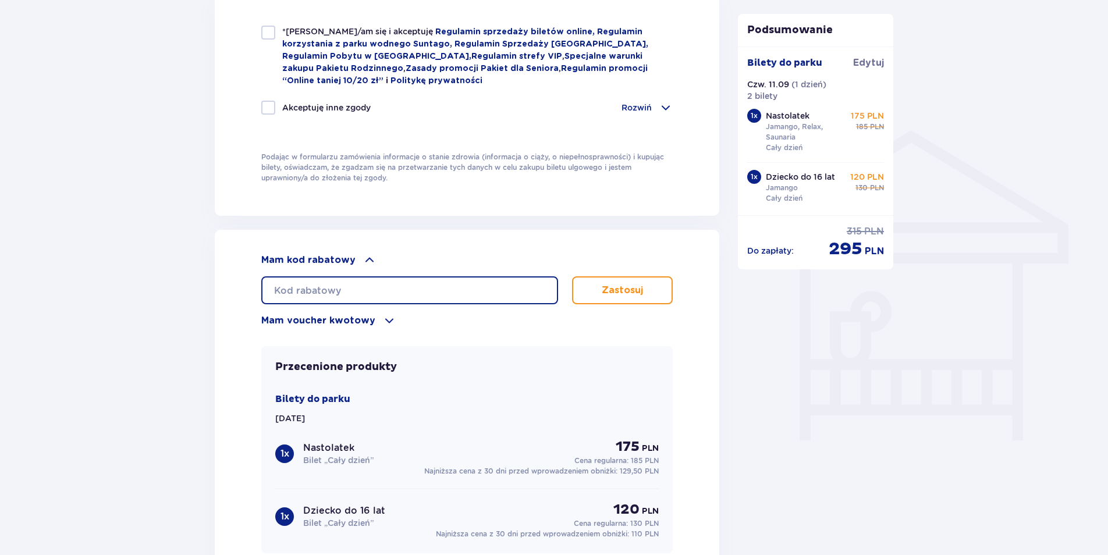
click at [364, 288] on input "text" at bounding box center [409, 291] width 297 height 28
click at [310, 286] on input "studnet30" at bounding box center [409, 291] width 297 height 28
type input "student30"
click at [643, 286] on button "Zastosuj" at bounding box center [622, 291] width 101 height 28
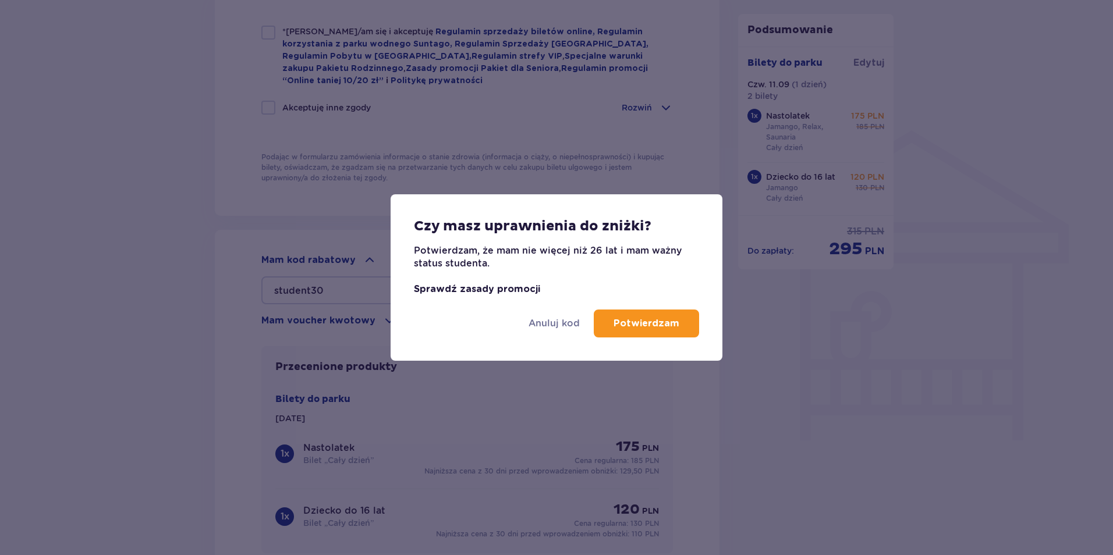
click at [512, 288] on link "Sprawdź zasady promocji" at bounding box center [477, 289] width 126 height 9
click at [649, 333] on button "Potwierdzam" at bounding box center [646, 324] width 105 height 28
